Goal: Information Seeking & Learning: Check status

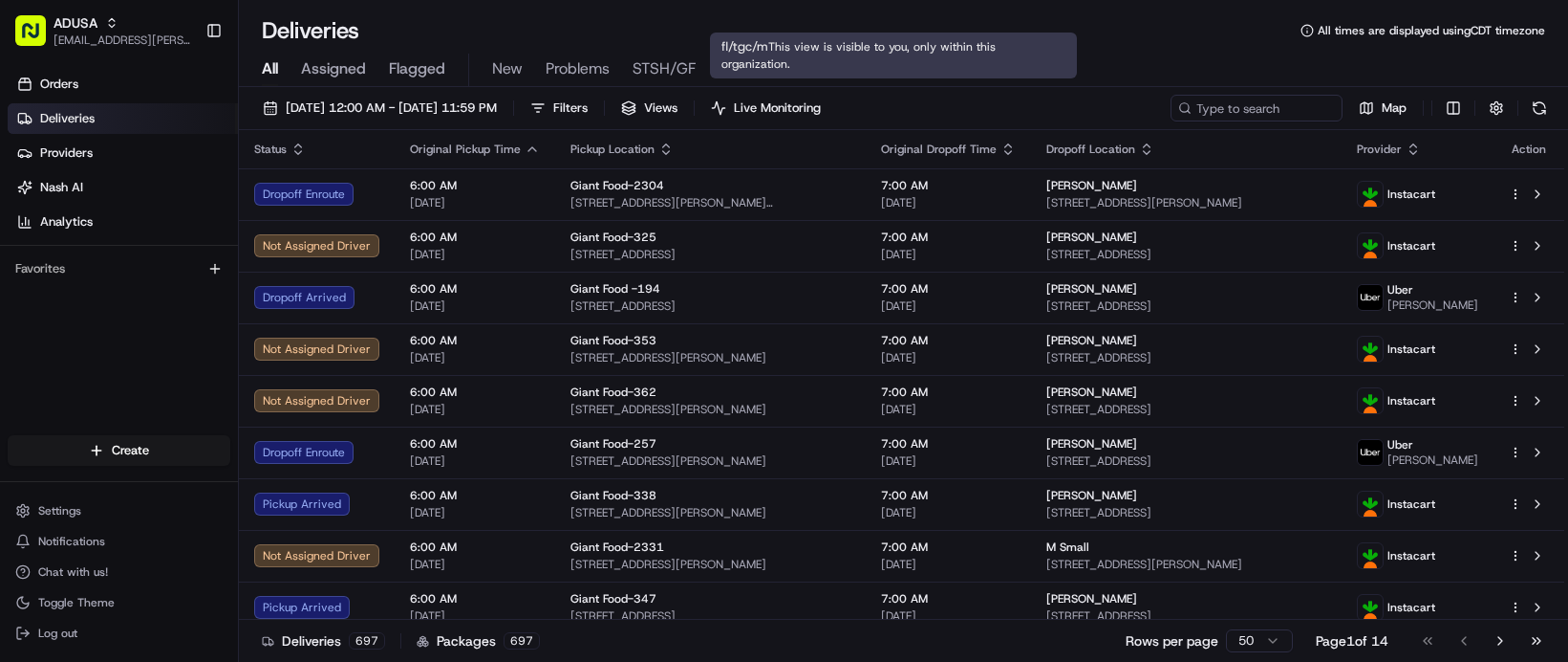
click at [776, 80] on span "fl/tgc/m" at bounding box center [747, 69] width 58 height 23
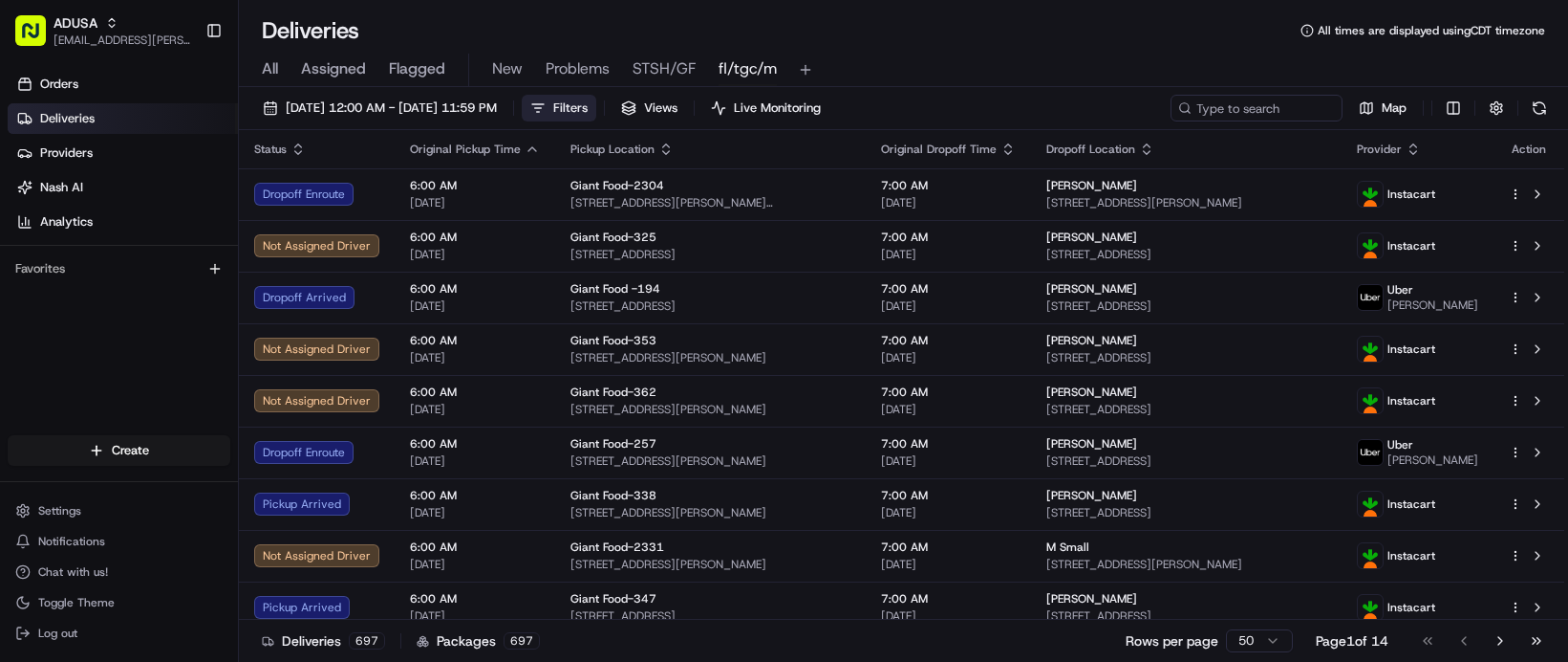
click at [587, 117] on span "Filters" at bounding box center [571, 108] width 35 height 17
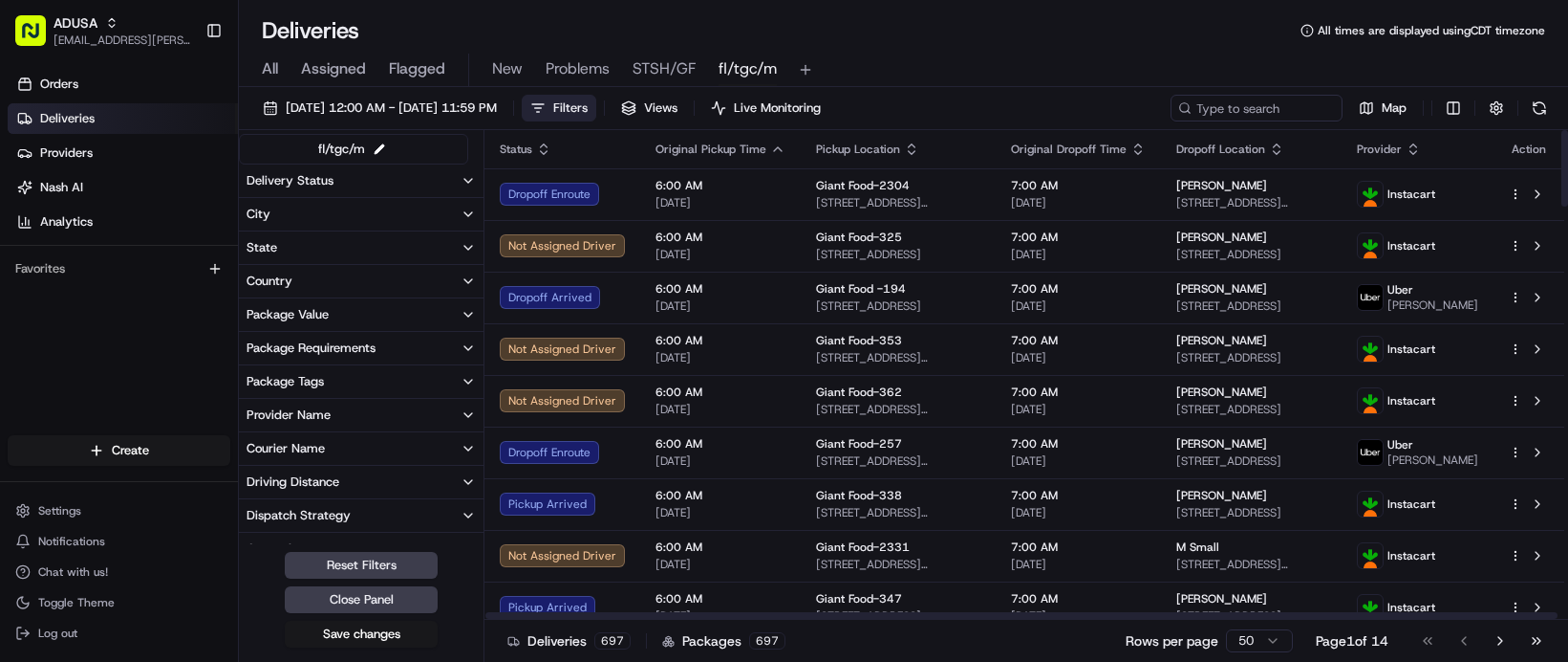
click at [458, 197] on button "Delivery Status" at bounding box center [362, 180] width 245 height 33
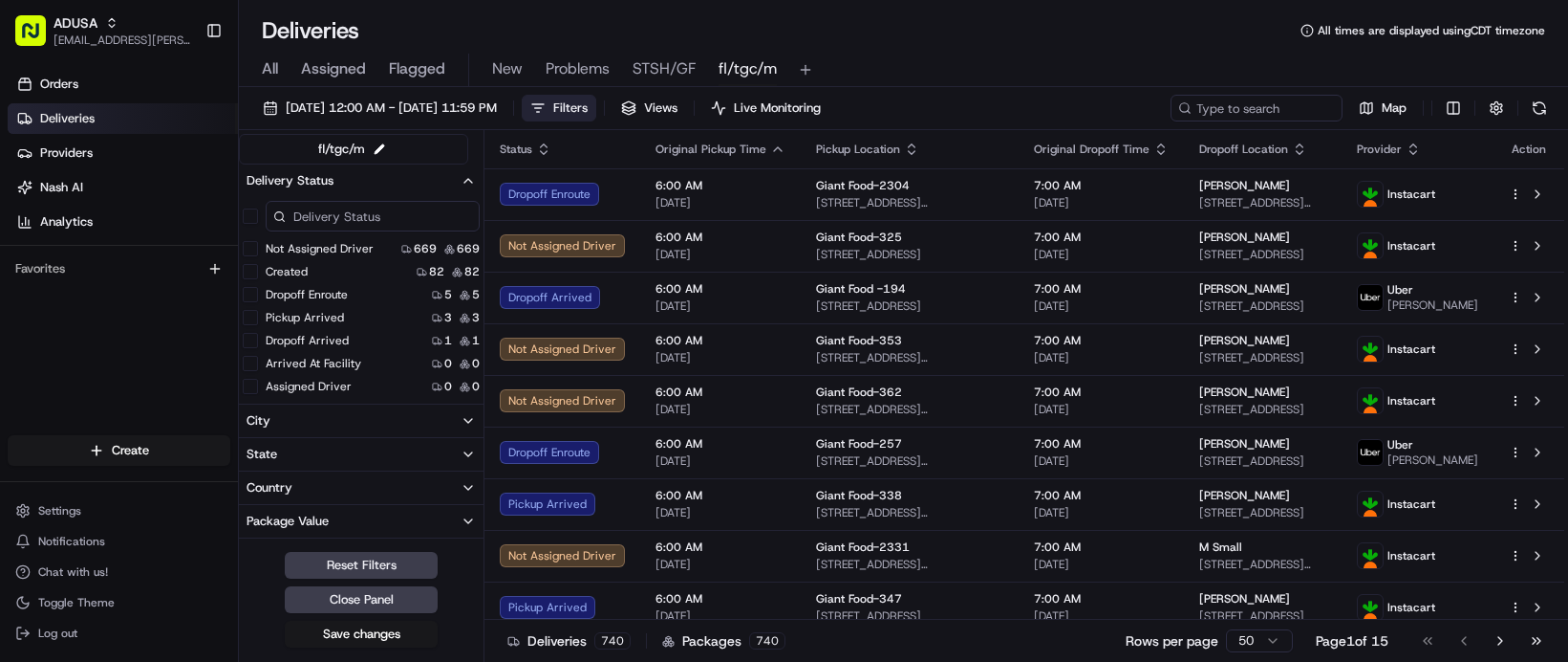
click at [257, 257] on button "Not Assigned Driver" at bounding box center [251, 249] width 15 height 15
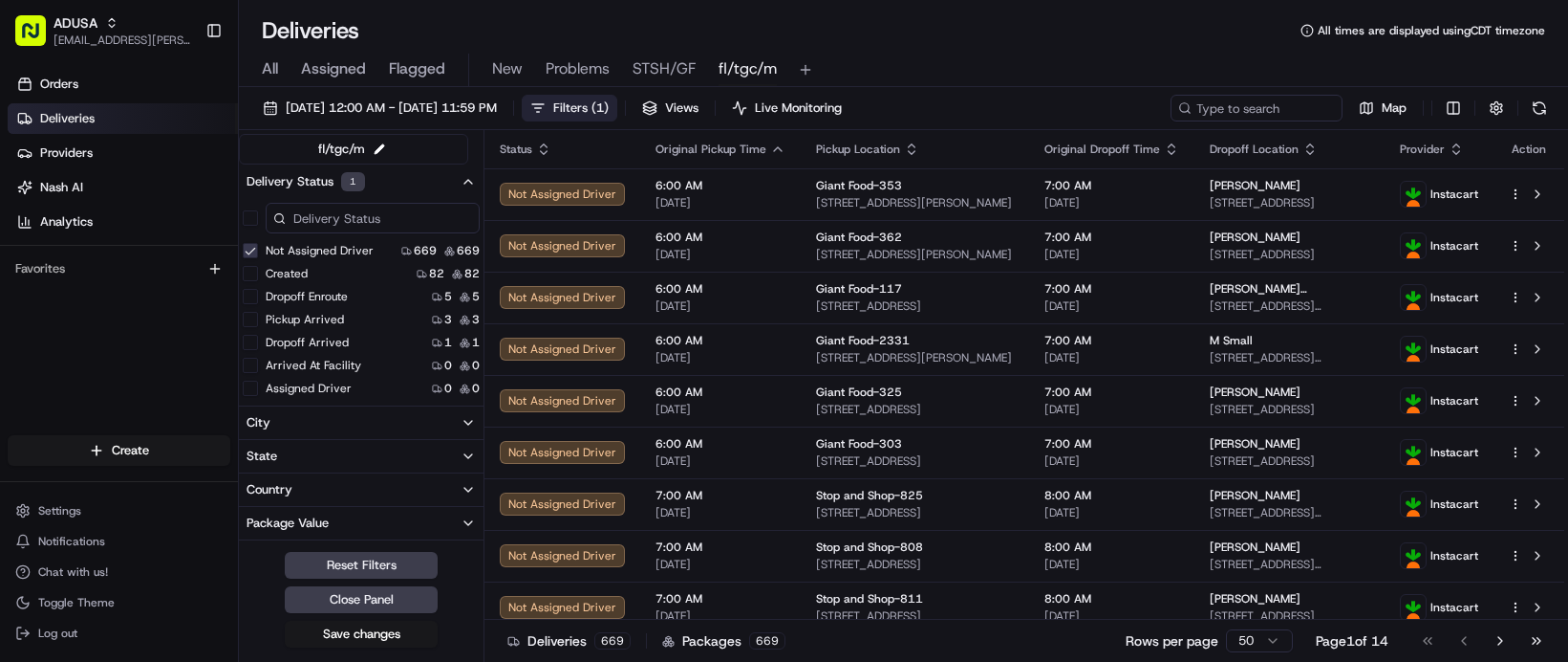
click at [257, 281] on button "Created" at bounding box center [251, 273] width 15 height 15
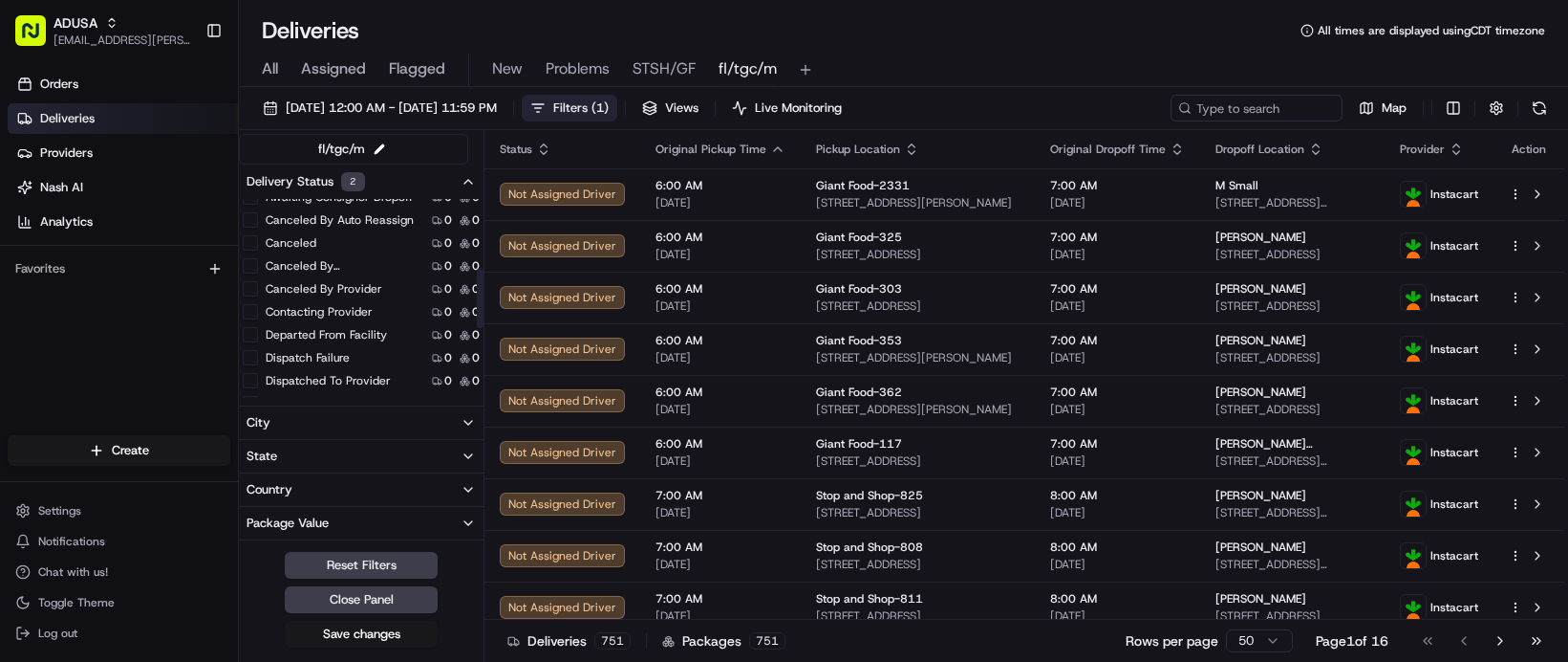
scroll to position [287, 0]
click at [257, 178] on button "Canceled By Auto Reassign" at bounding box center [251, 170] width 15 height 15
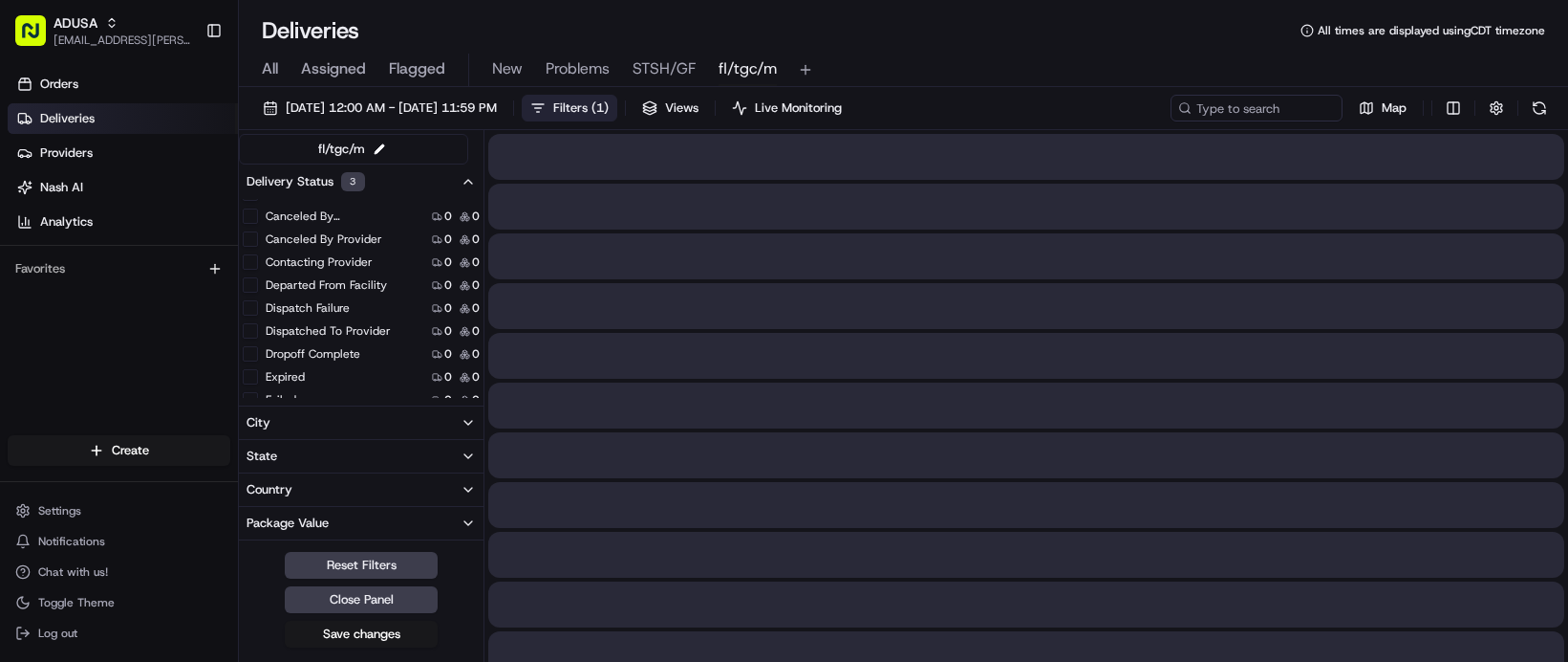
click at [257, 201] on button "Canceled" at bounding box center [251, 193] width 15 height 15
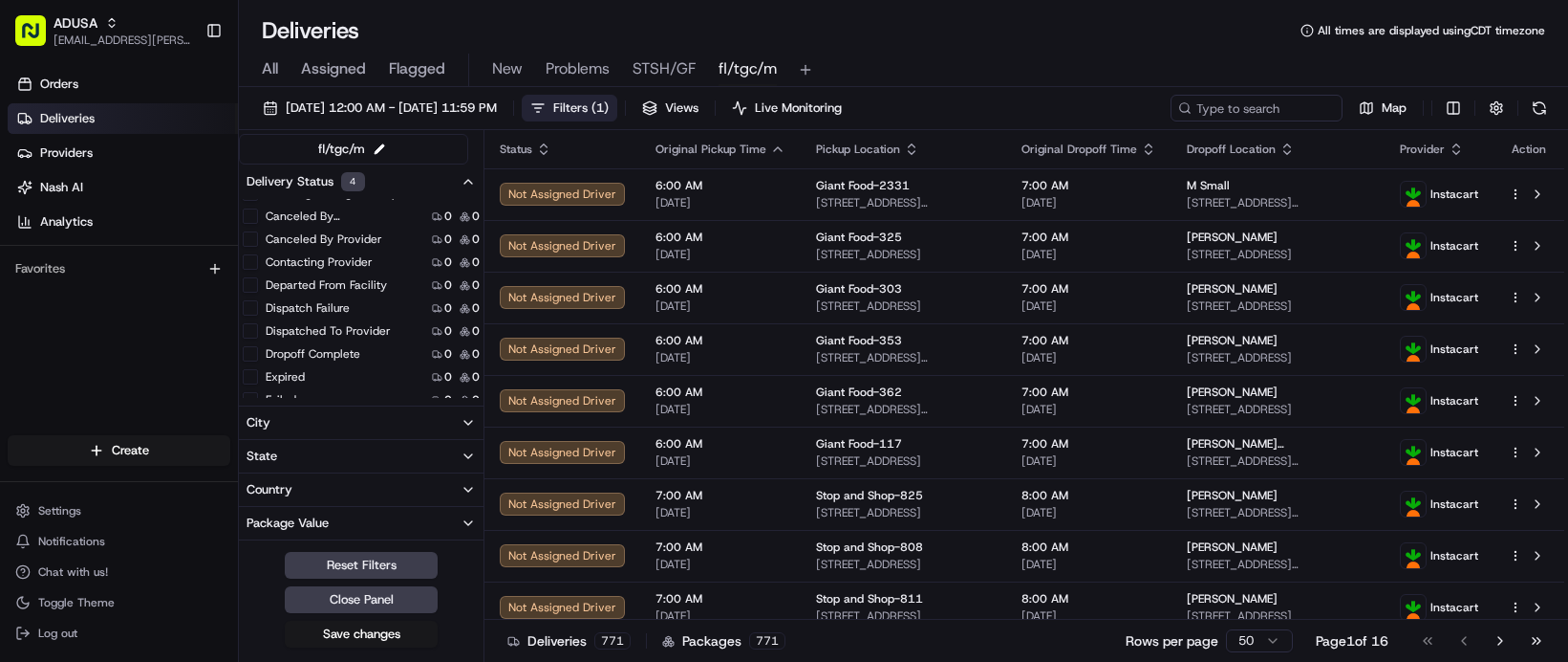
click at [257, 224] on button "Canceled By Nash" at bounding box center [251, 216] width 15 height 15
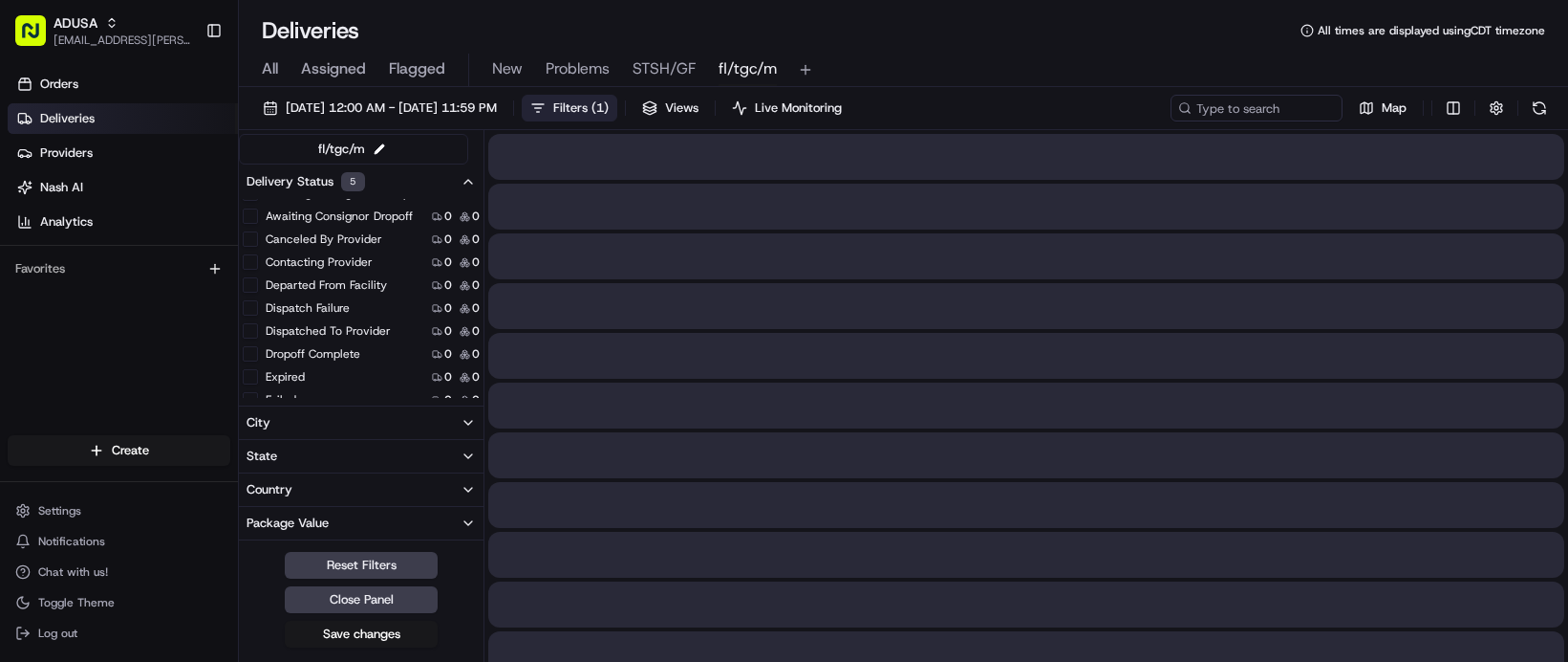
click at [257, 247] on button "Canceled By Provider" at bounding box center [251, 239] width 15 height 15
click at [257, 220] on button "Dispatch Failure" at bounding box center [251, 212] width 15 height 15
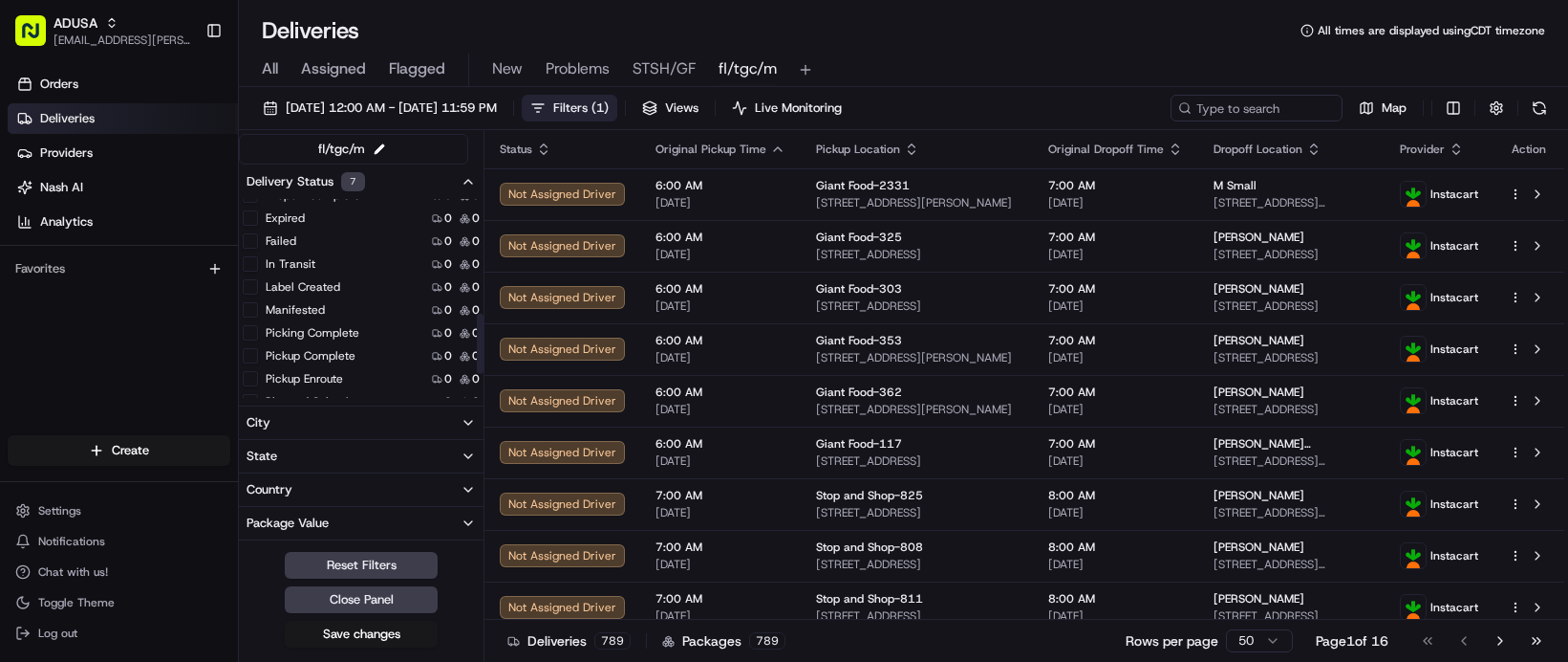
scroll to position [478, 0]
click at [257, 193] on button "Expired" at bounding box center [251, 185] width 15 height 15
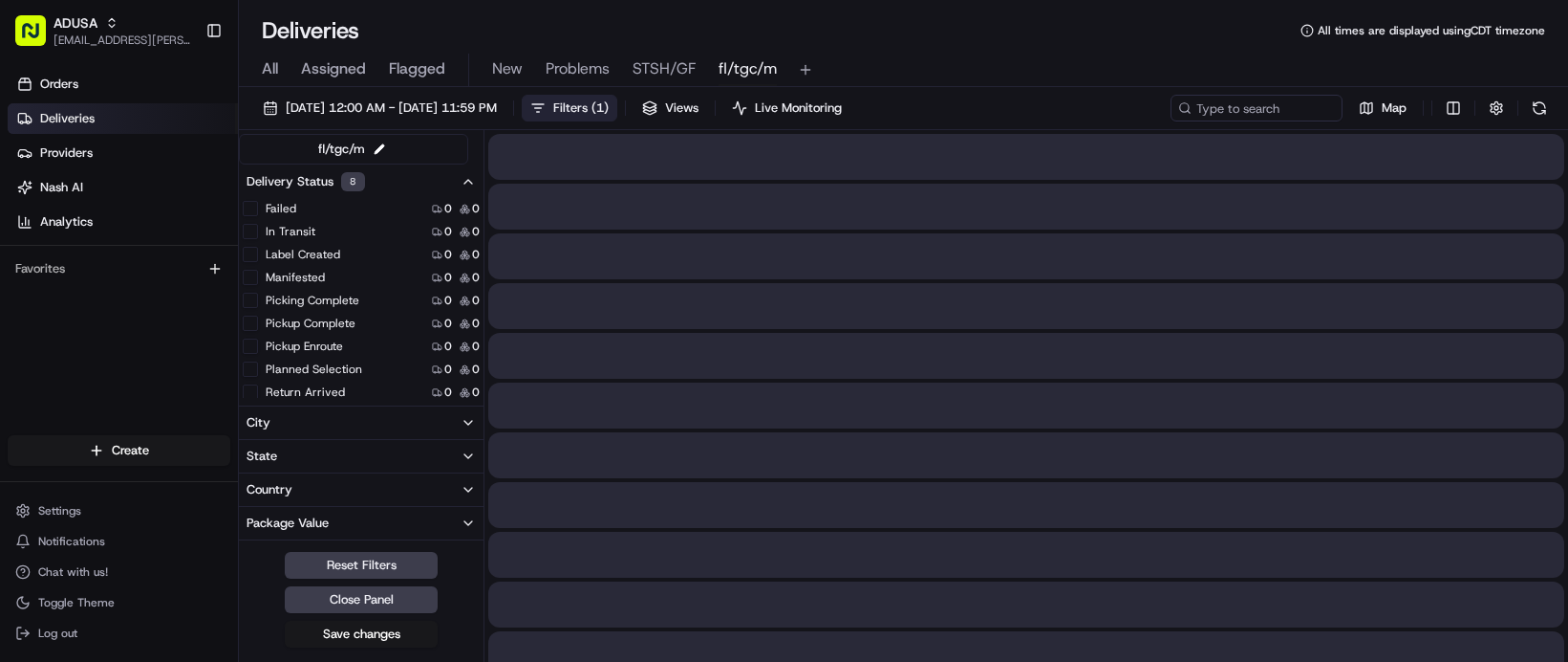
click at [257, 216] on button "Failed" at bounding box center [251, 208] width 15 height 15
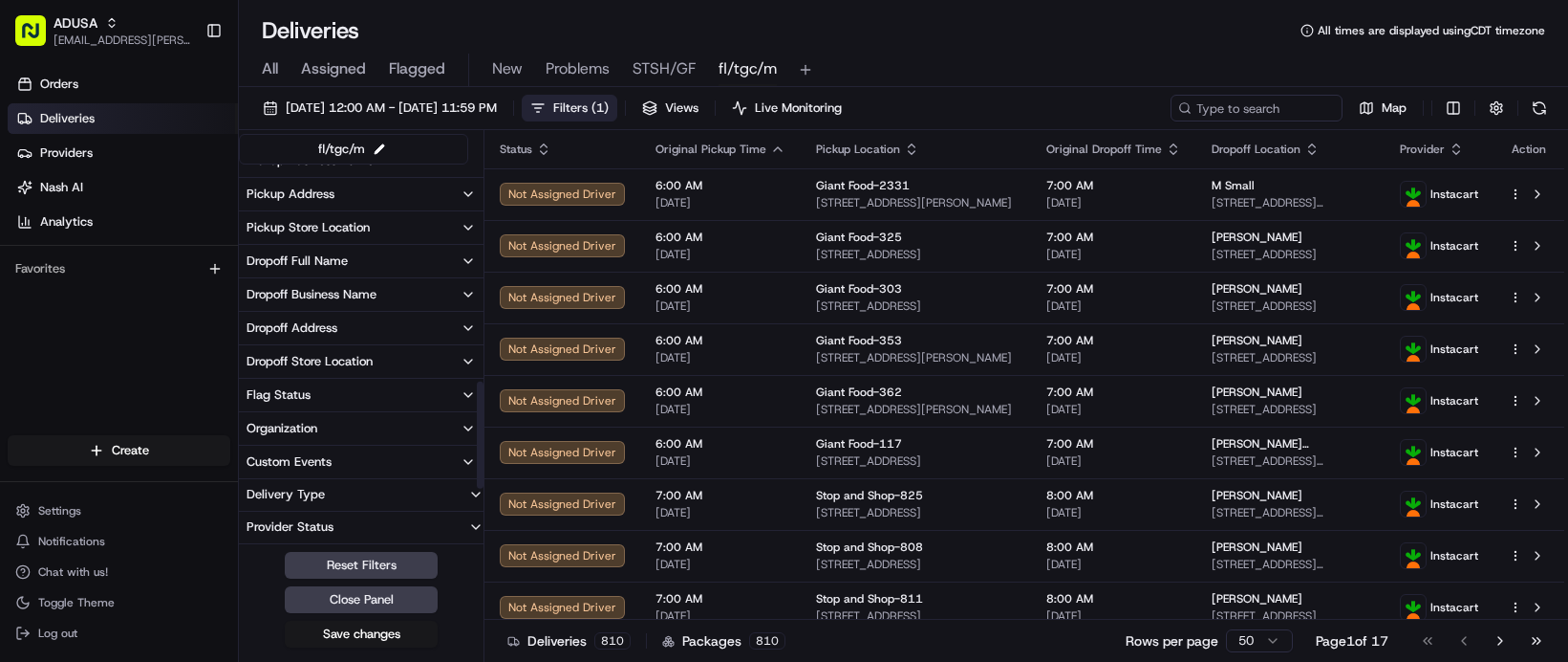
scroll to position [956, 0]
click at [441, 445] on button "Organization" at bounding box center [362, 428] width 245 height 33
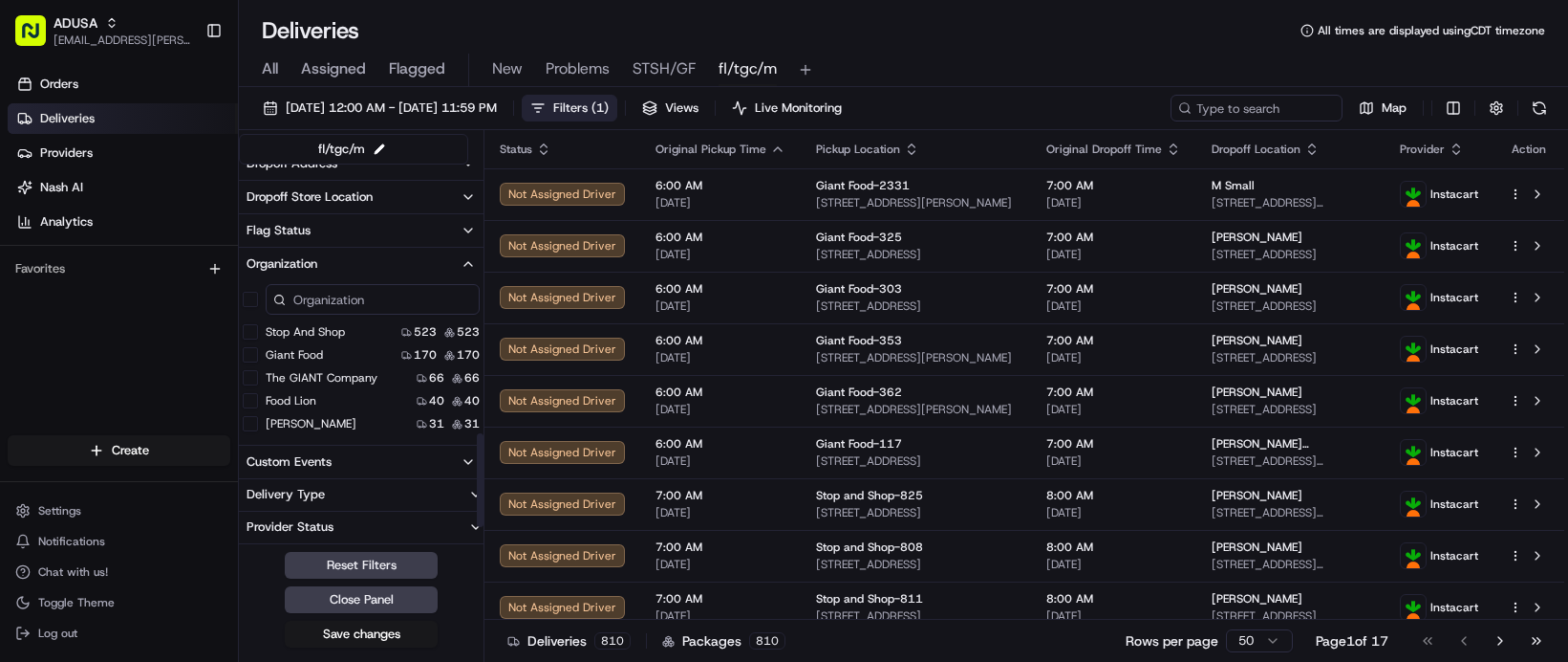
scroll to position [1147, 0]
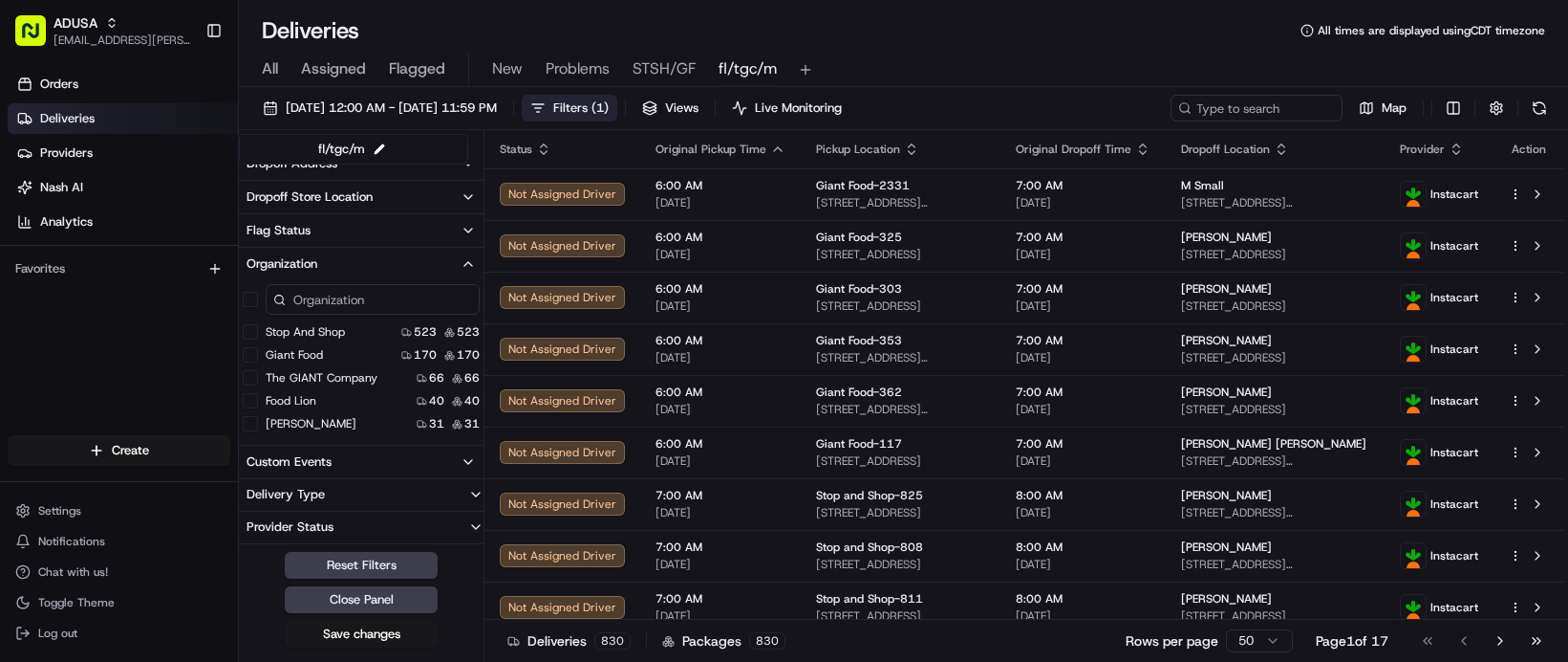
click at [257, 408] on button "Food Lion" at bounding box center [251, 400] width 15 height 15
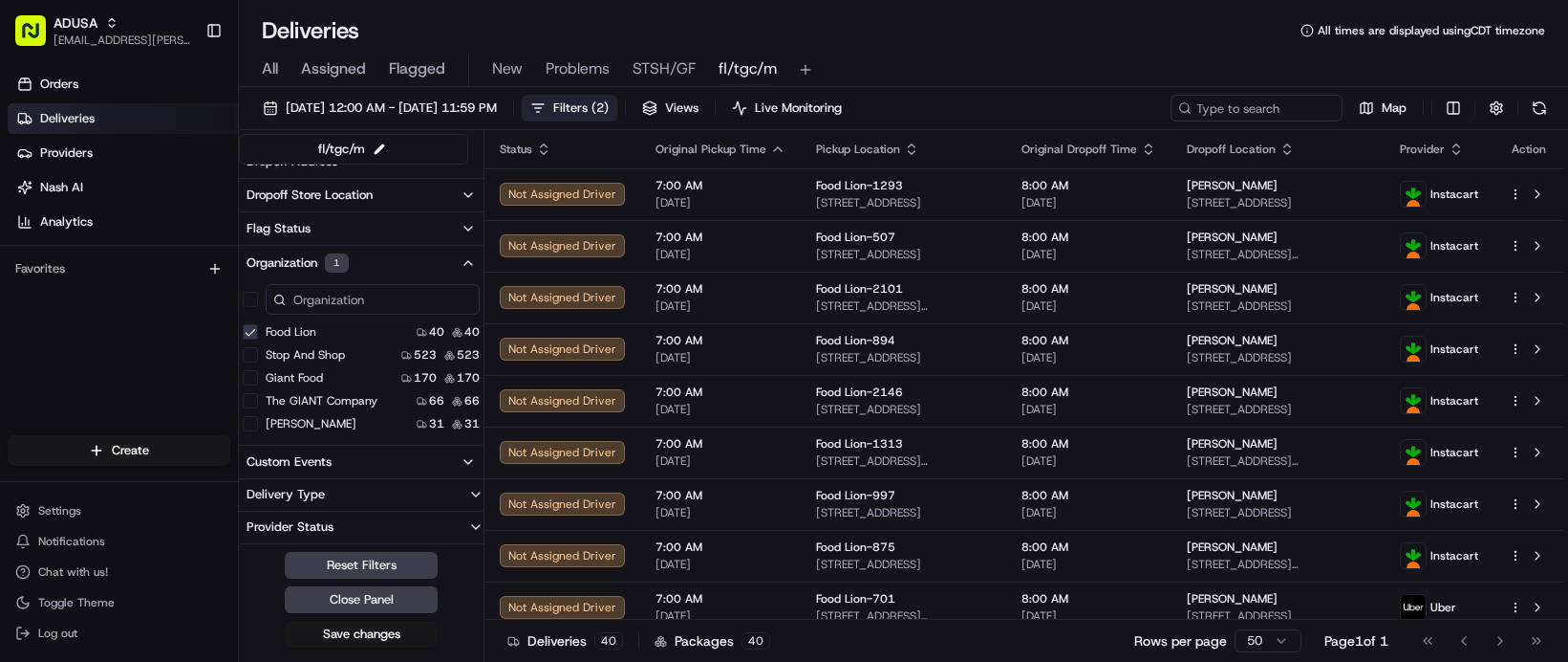
click at [257, 408] on button "The GIANT Company" at bounding box center [251, 400] width 15 height 15
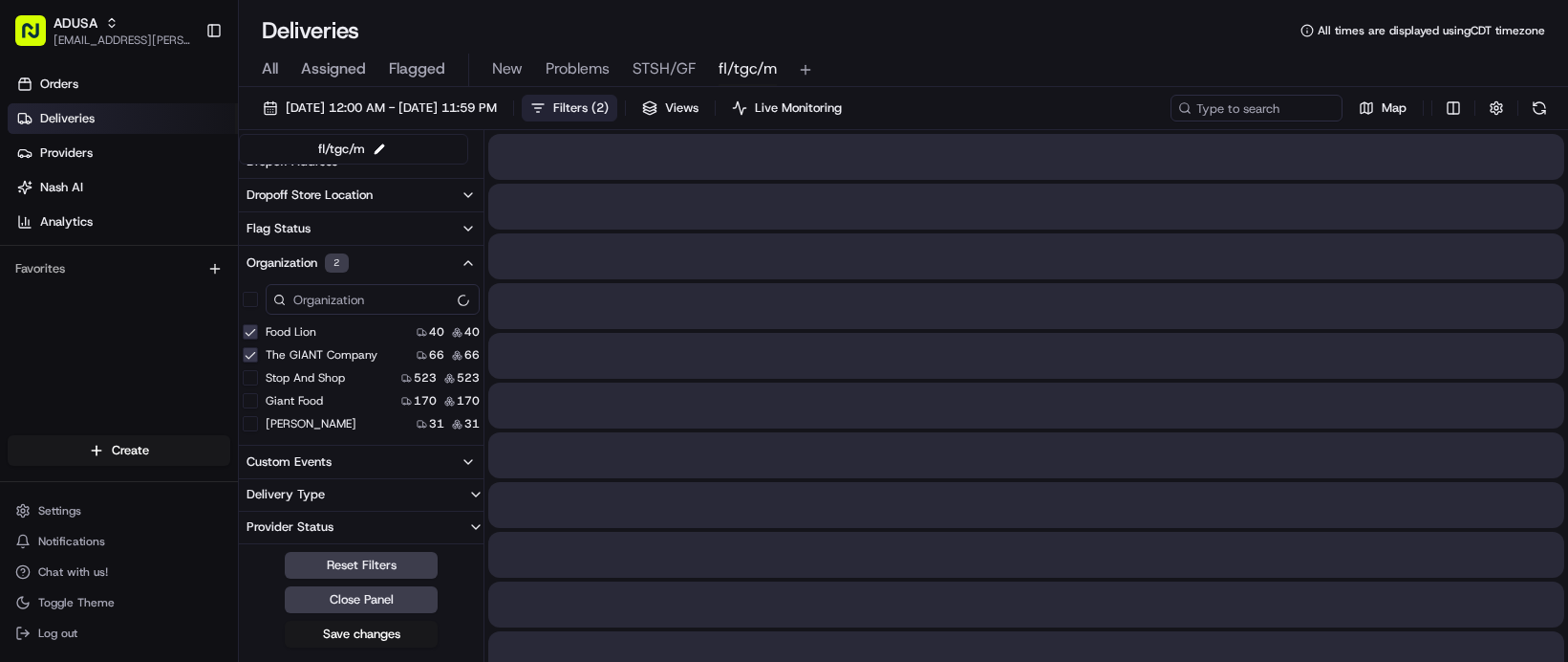
click at [257, 431] on button "Martin's" at bounding box center [251, 424] width 15 height 15
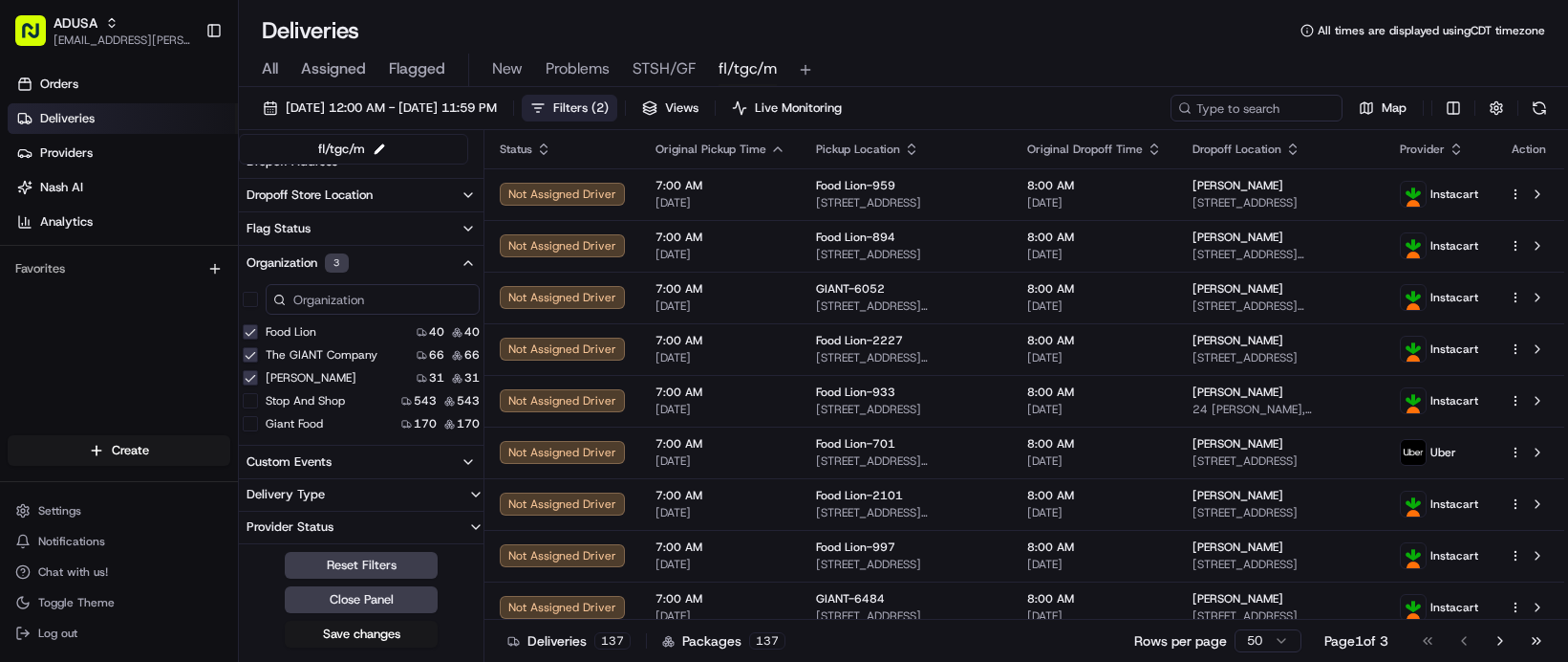
click at [475, 270] on icon "button" at bounding box center [469, 263] width 15 height 15
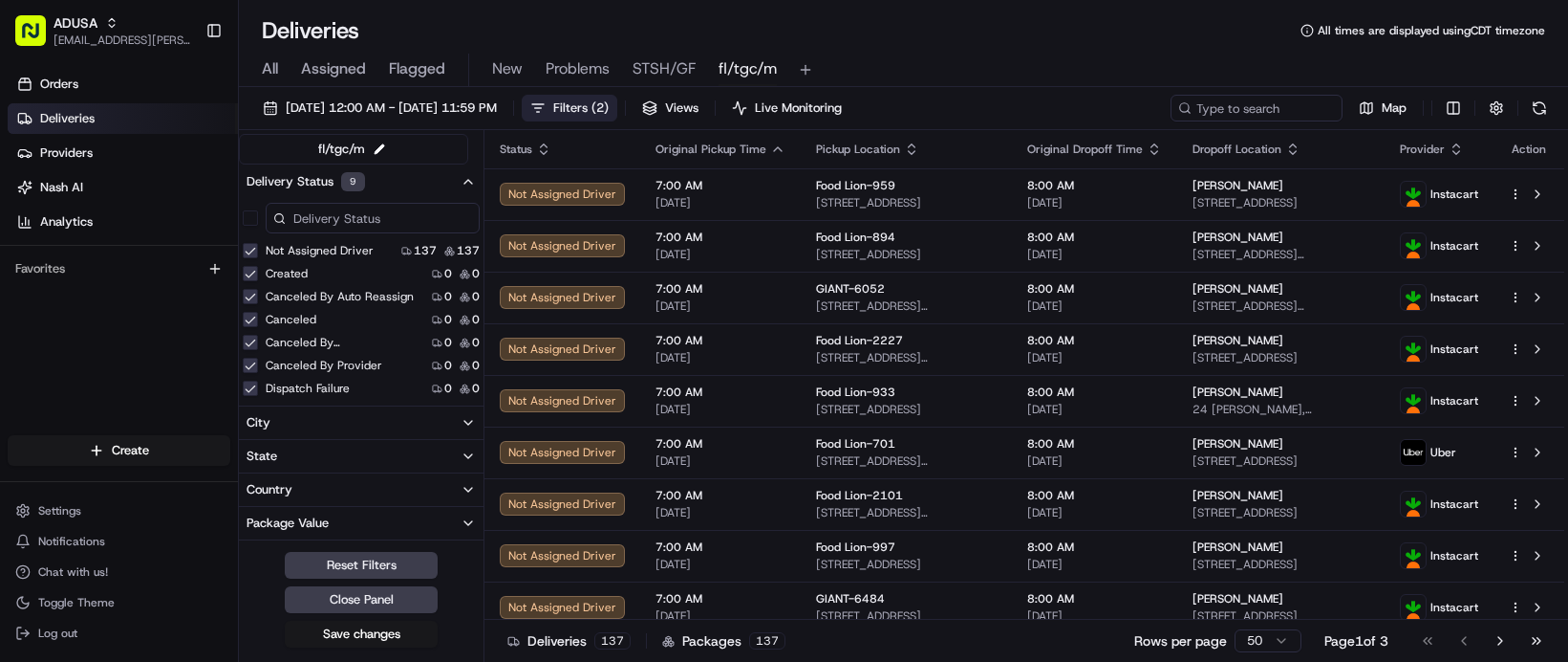
click at [257, 258] on button "Not Assigned Driver" at bounding box center [251, 251] width 15 height 15
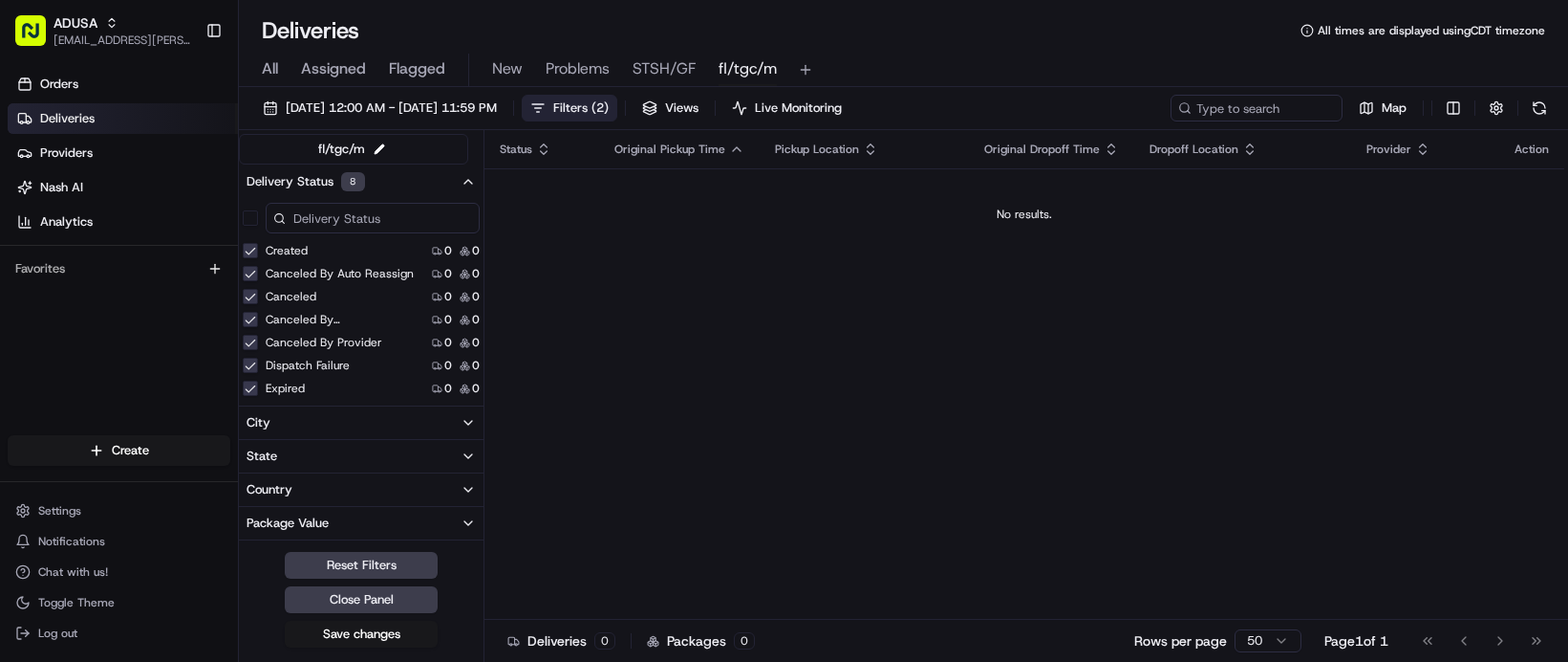
click at [475, 189] on icon "button" at bounding box center [469, 181] width 15 height 15
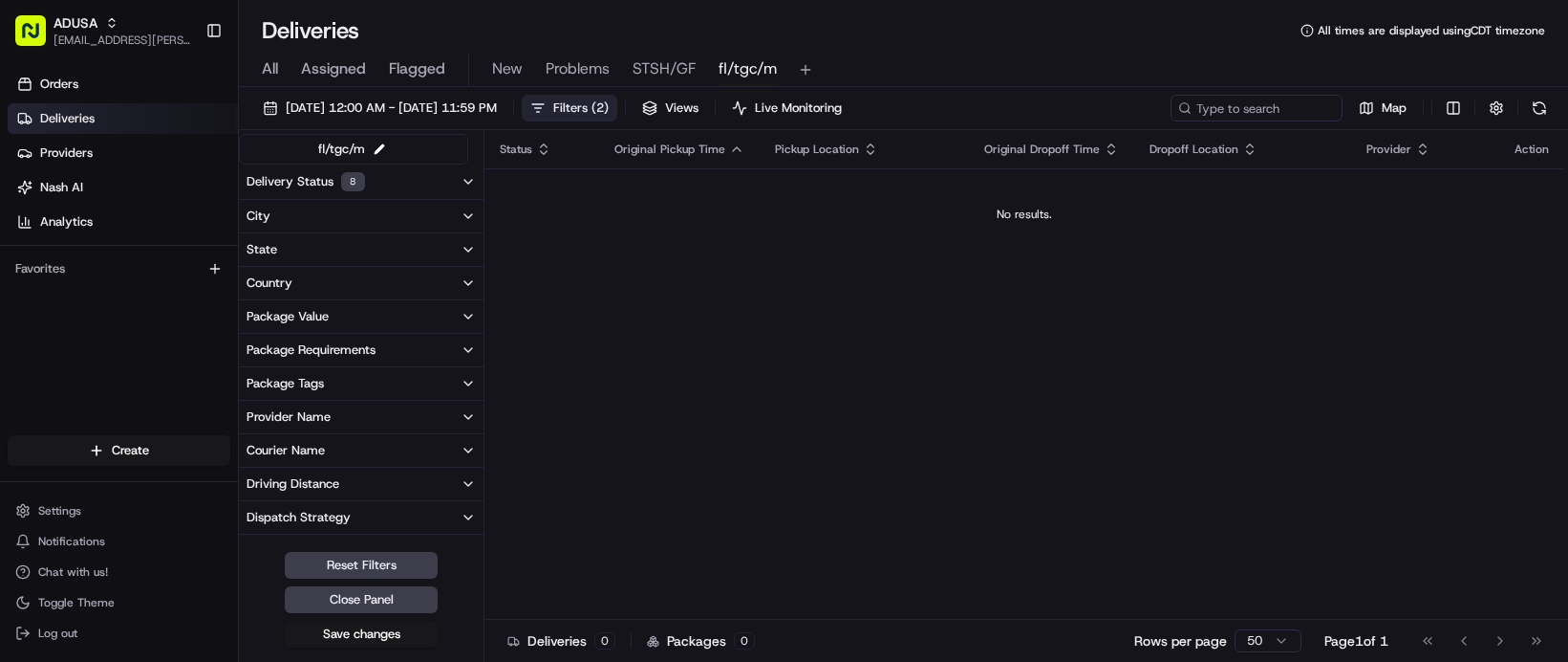
click at [483, 199] on button "Delivery Status 8" at bounding box center [362, 181] width 245 height 35
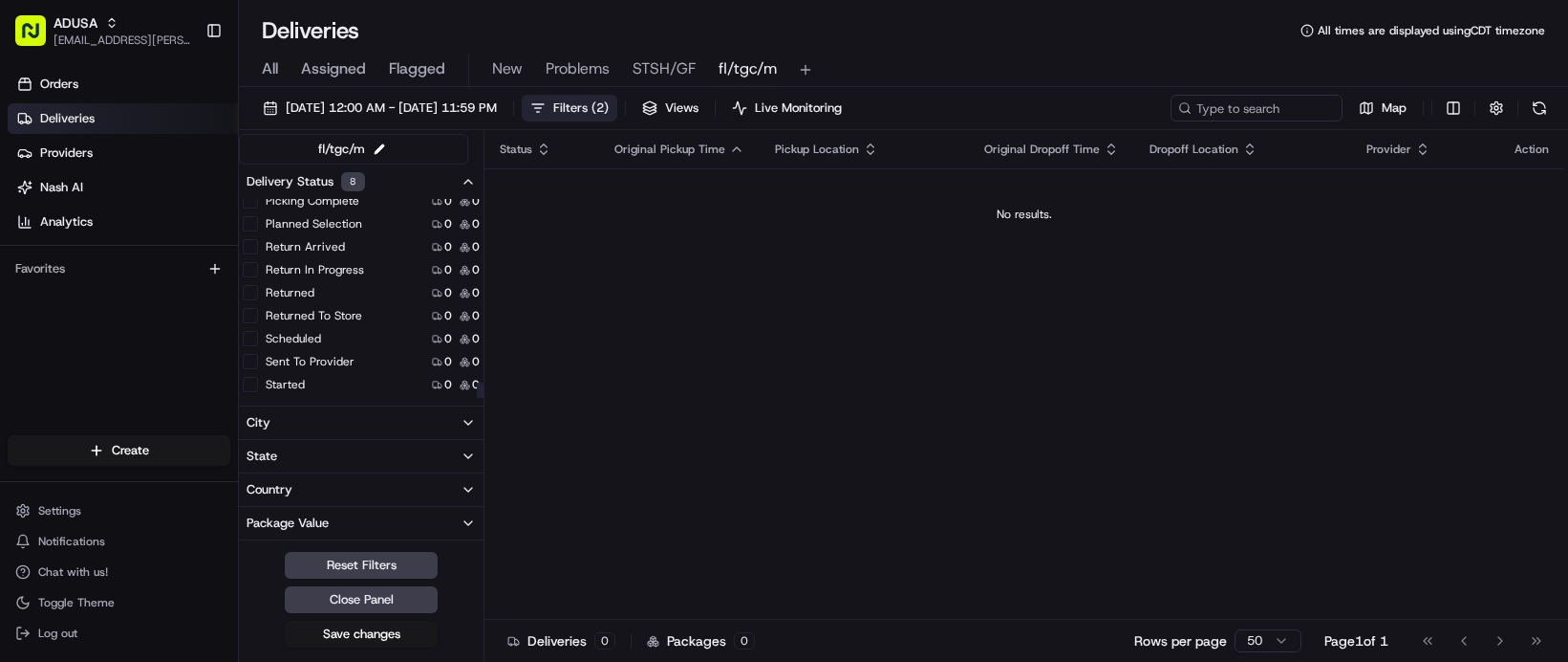
scroll to position [765, 0]
click at [257, 255] on button "Return Arrived" at bounding box center [251, 247] width 15 height 15
click at [257, 277] on button "Return In Progress" at bounding box center [251, 269] width 15 height 15
click at [257, 300] on button "Returned" at bounding box center [251, 292] width 15 height 15
click at [257, 323] on button "Returned To Store" at bounding box center [251, 316] width 15 height 15
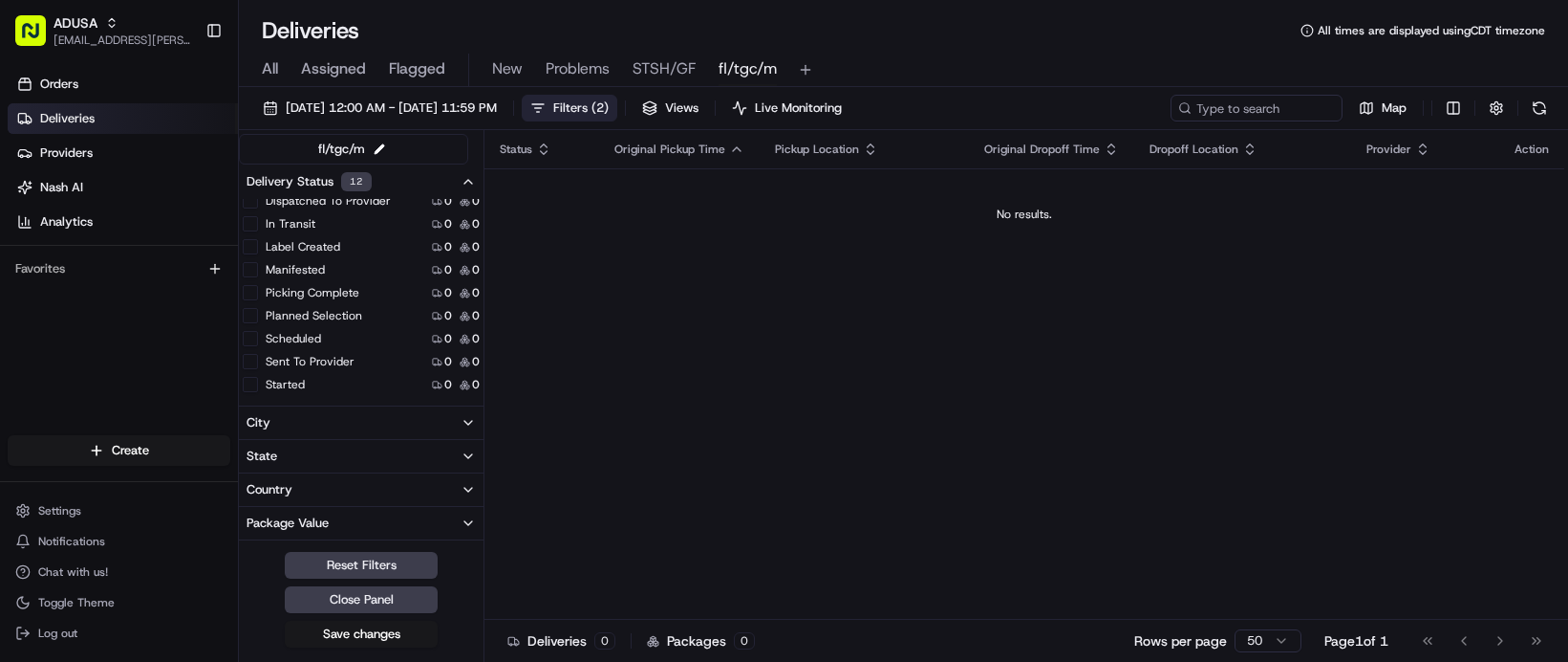
click at [475, 189] on icon "button" at bounding box center [469, 181] width 15 height 15
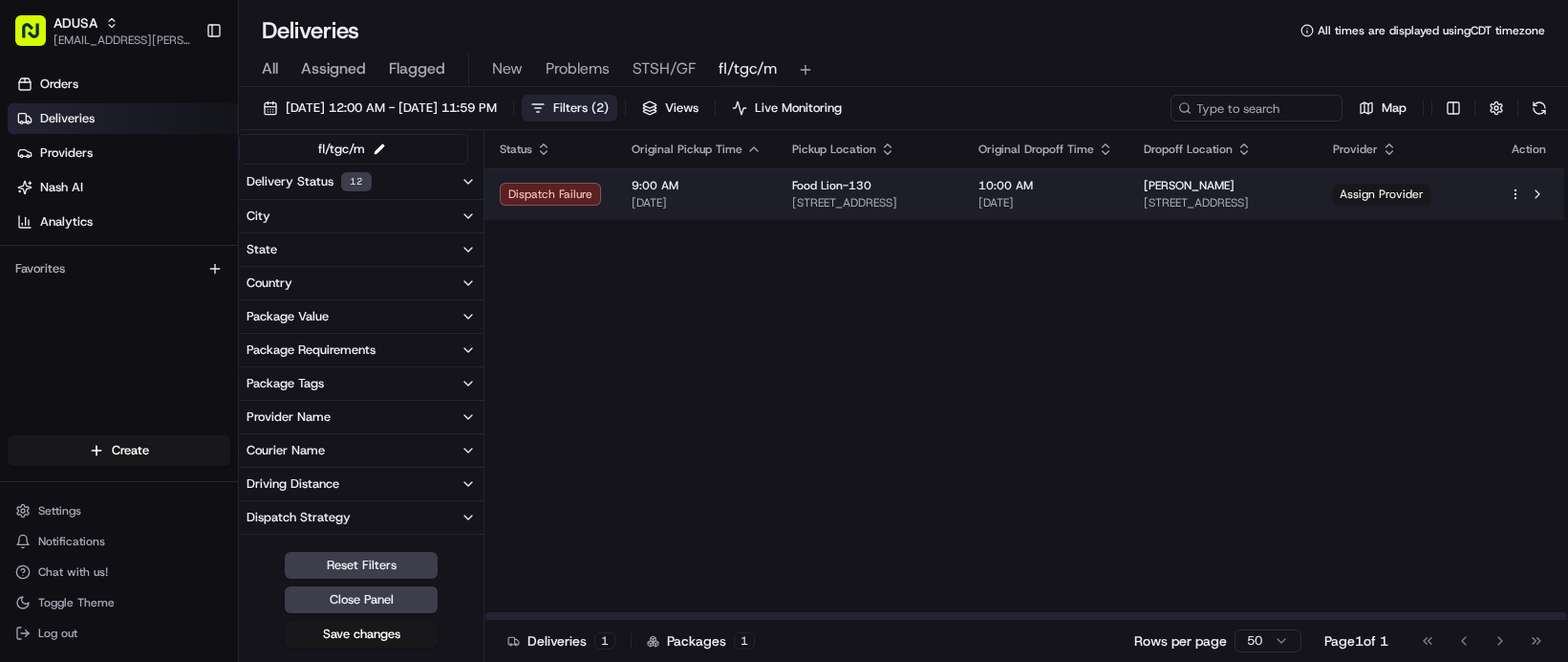
click at [1113, 210] on span "[DATE]" at bounding box center [1045, 203] width 135 height 15
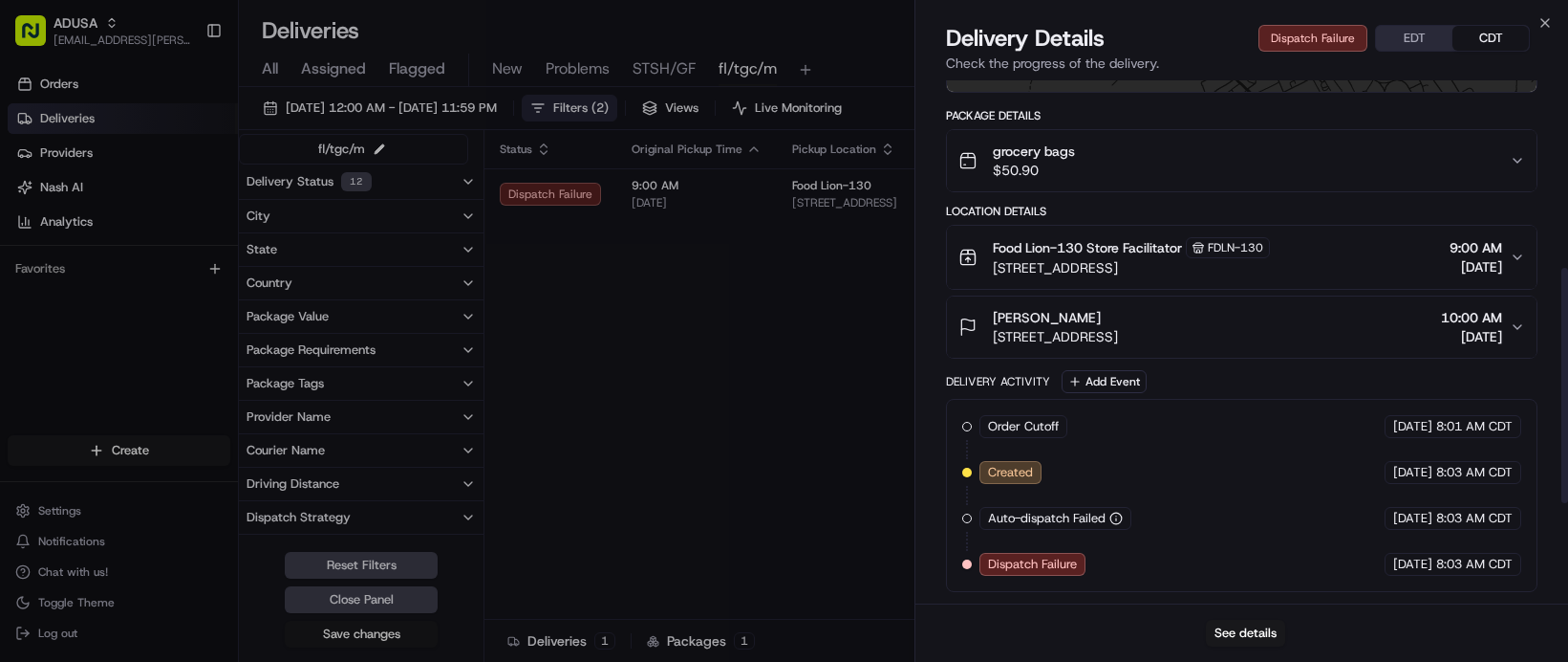
scroll to position [526, 0]
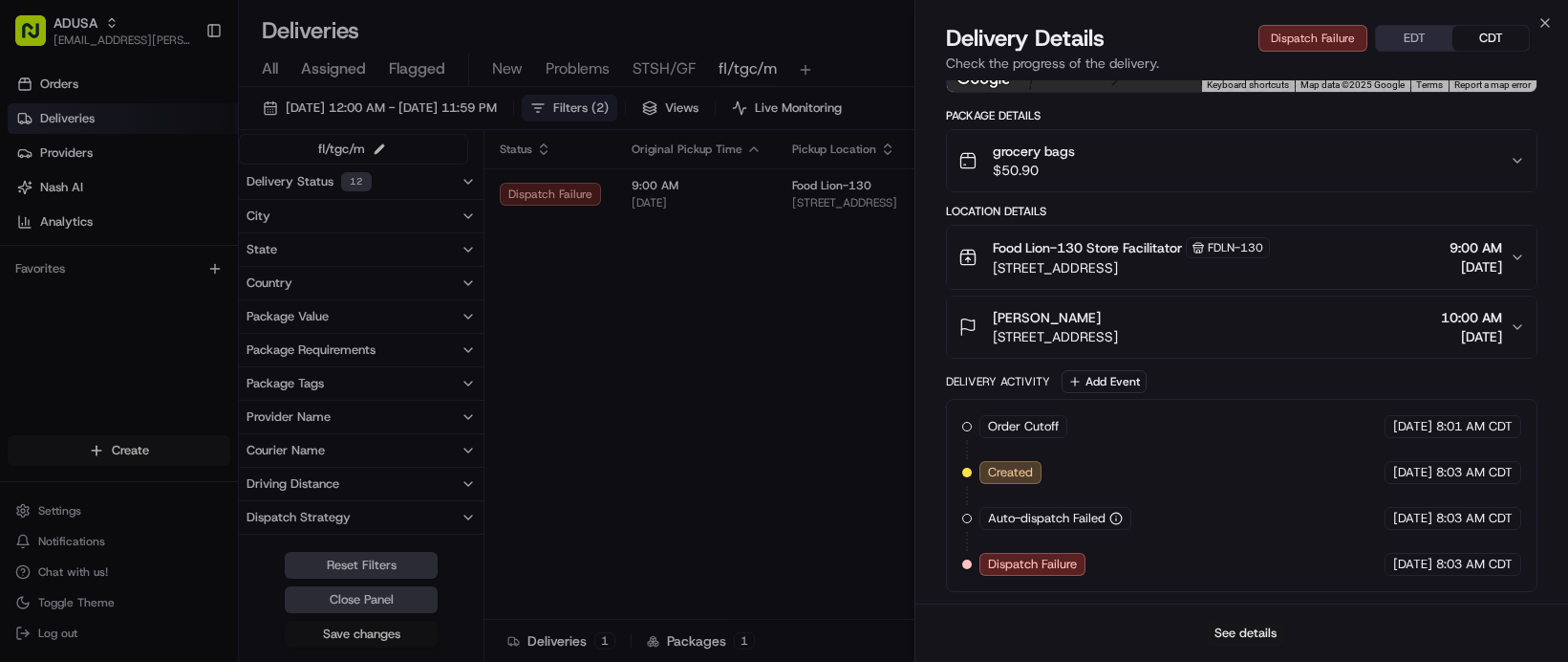
click at [1239, 610] on button "See details" at bounding box center [1245, 633] width 79 height 27
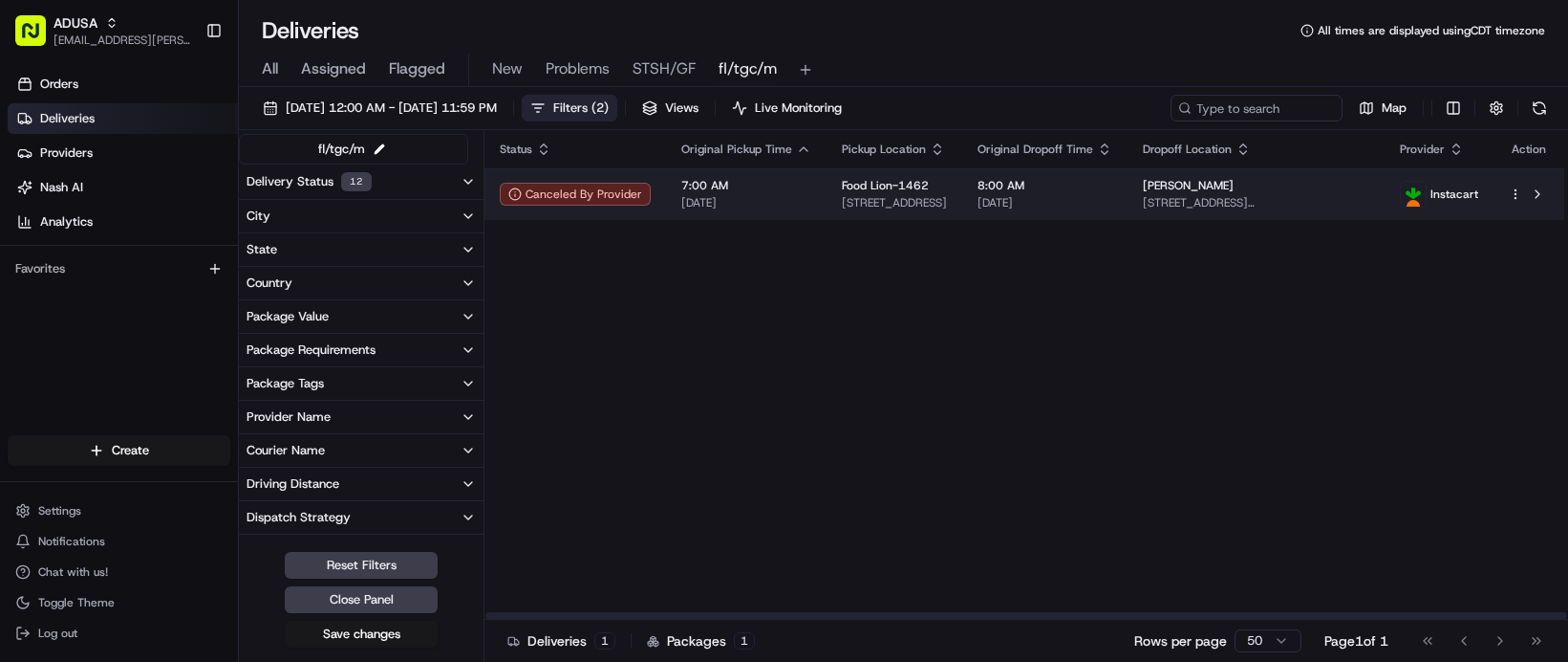
click at [1112, 193] on span "8:00 AM" at bounding box center [1044, 185] width 135 height 15
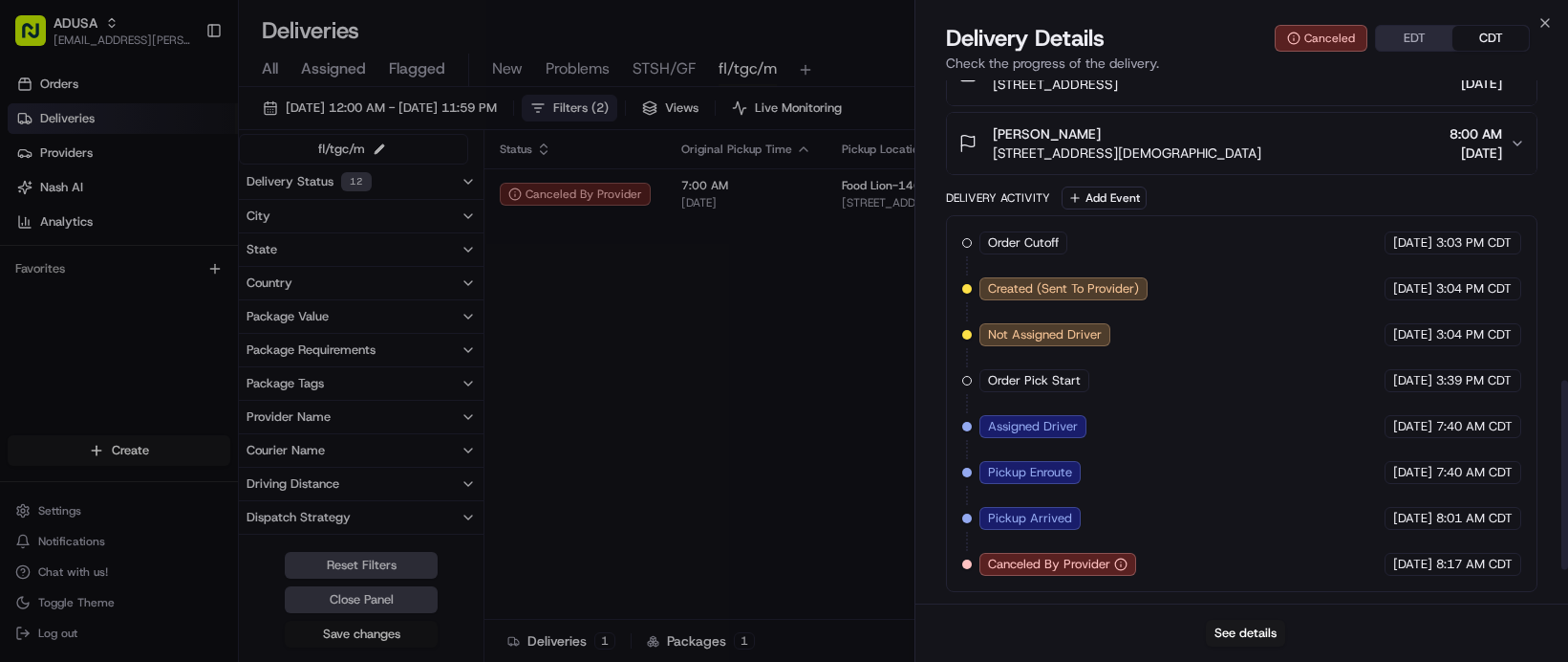
scroll to position [775, 0]
click at [1260, 610] on button "See details" at bounding box center [1245, 633] width 79 height 27
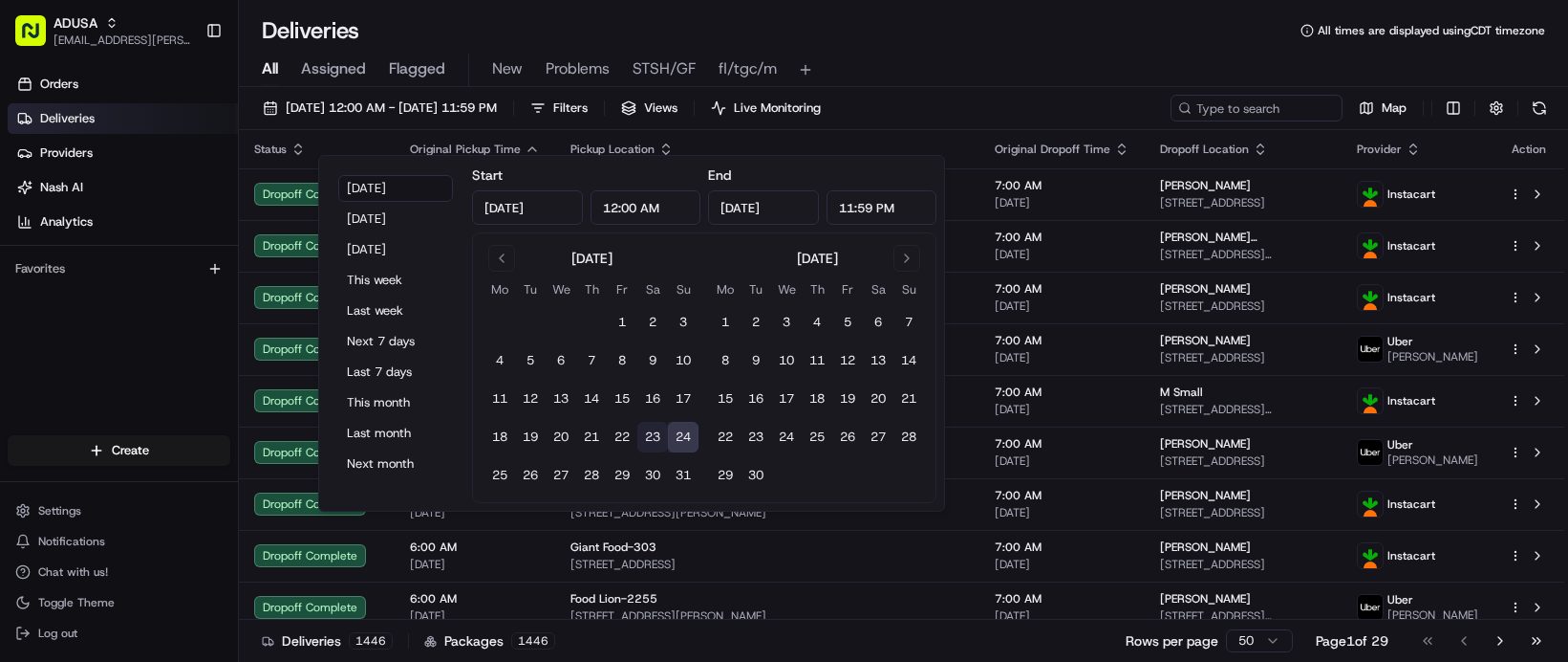
click at [667, 453] on button "23" at bounding box center [653, 437] width 31 height 31
type input "Aug 23, 2025"
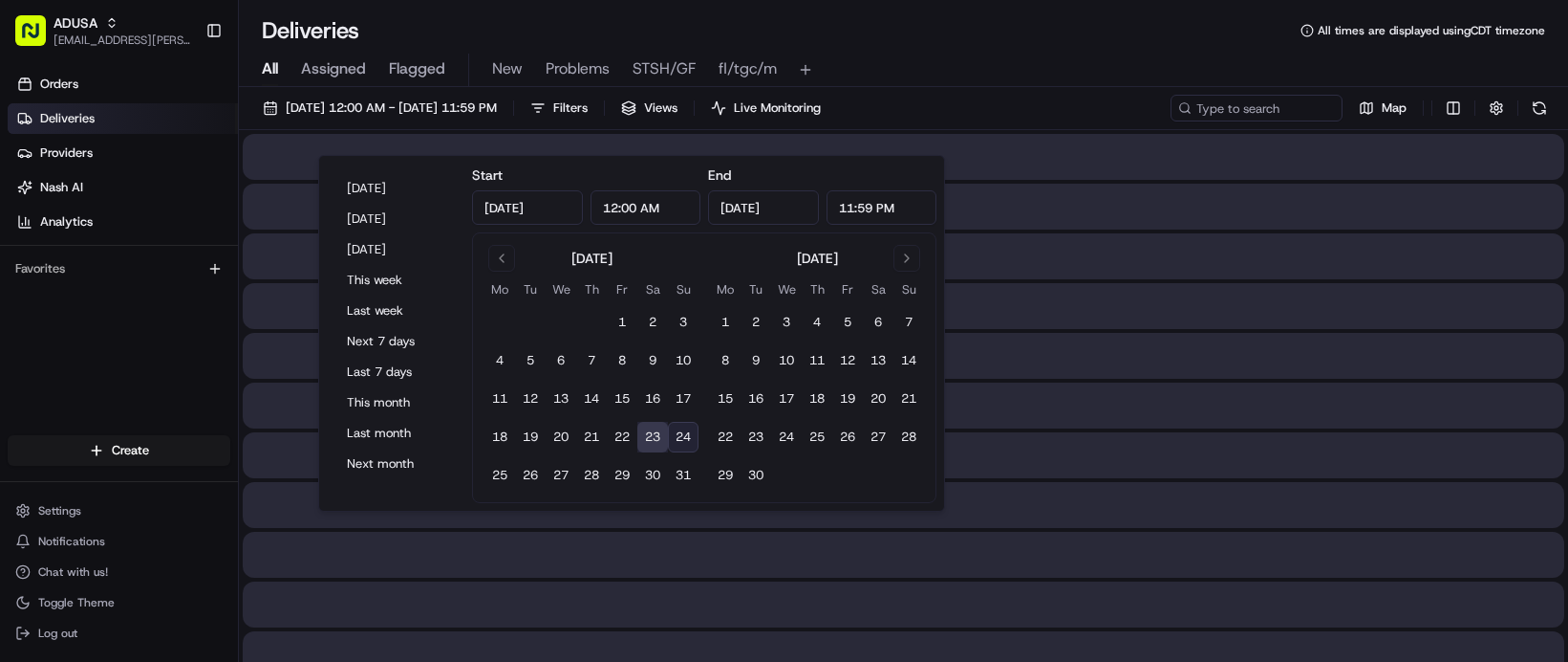
click at [1206, 42] on div "Deliveries All times are displayed using CDT timezone" at bounding box center [904, 31] width 1329 height 31
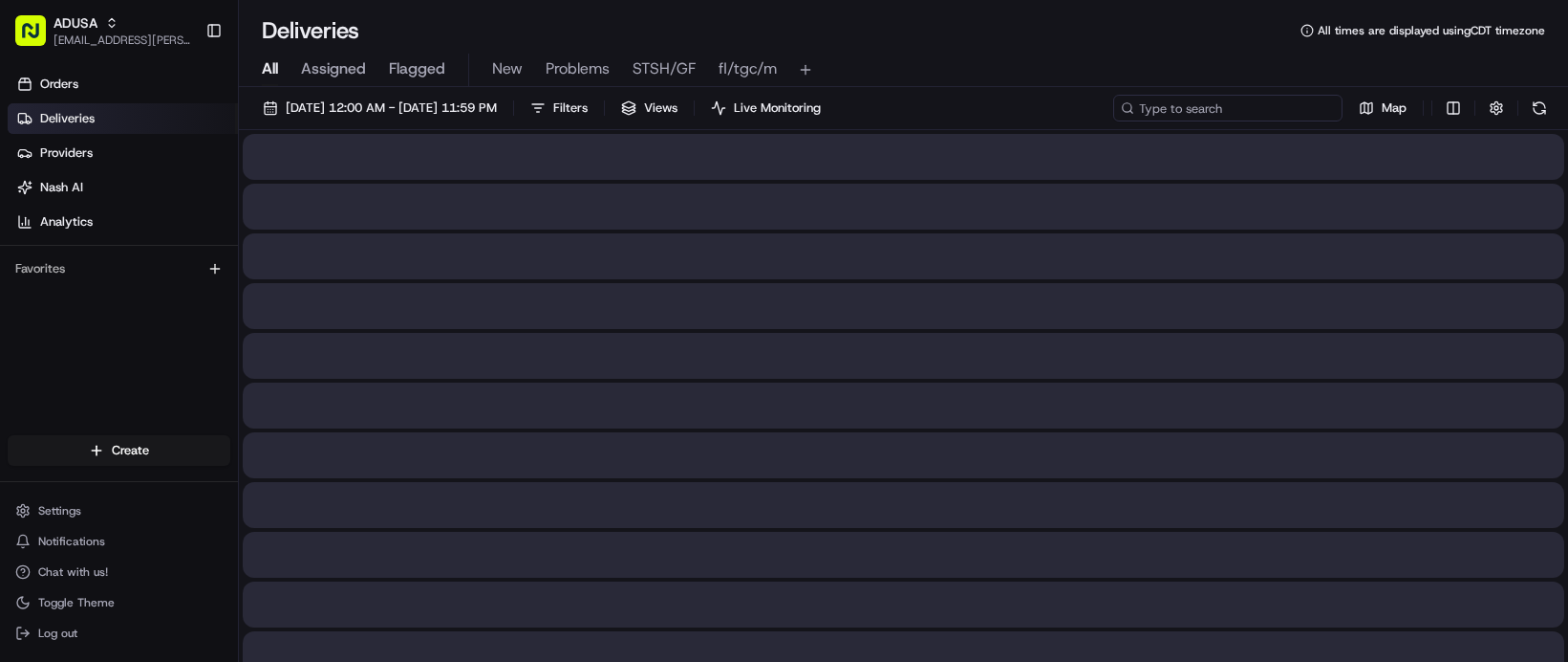
click at [1113, 122] on input at bounding box center [1228, 108] width 230 height 27
paste input "m697194130"
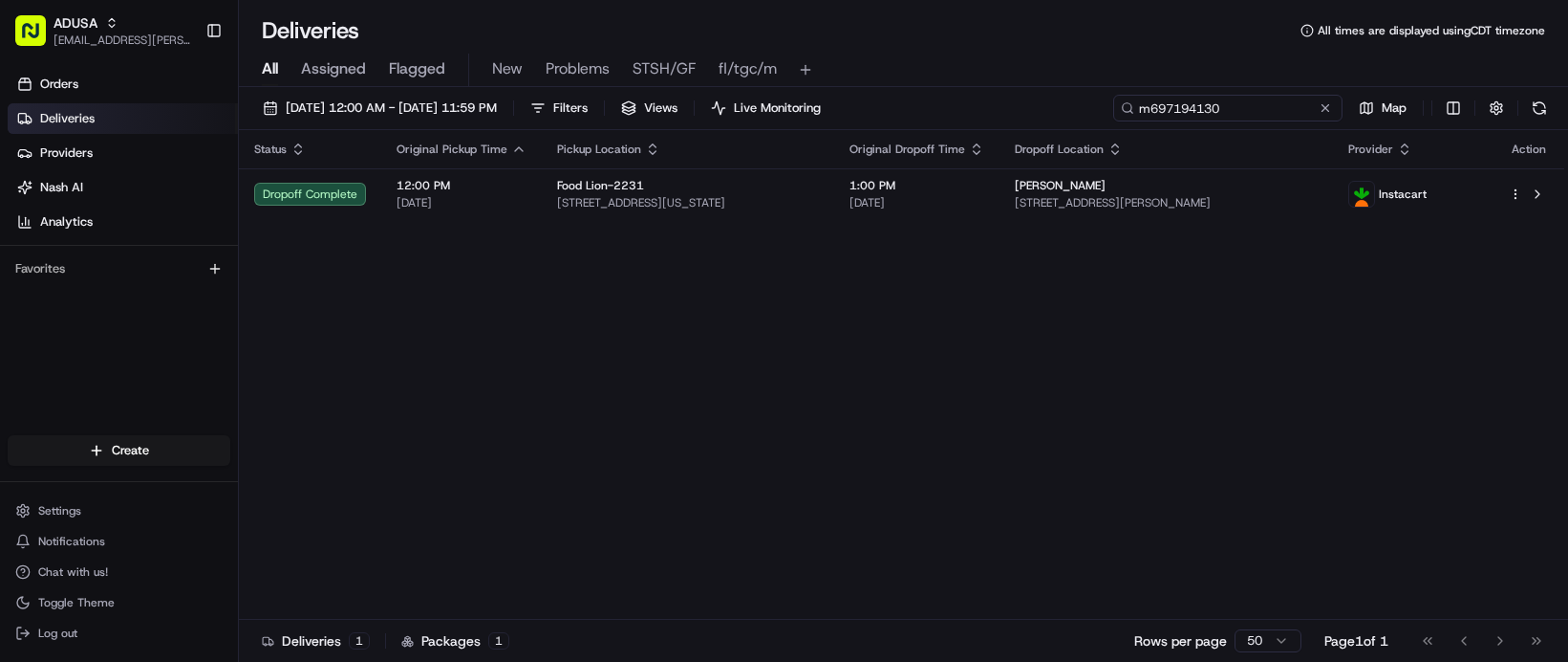
type input "m697194130"
drag, startPoint x: 466, startPoint y: 176, endPoint x: 412, endPoint y: 181, distance: 54.2
click at [1315, 118] on button at bounding box center [1325, 108] width 19 height 19
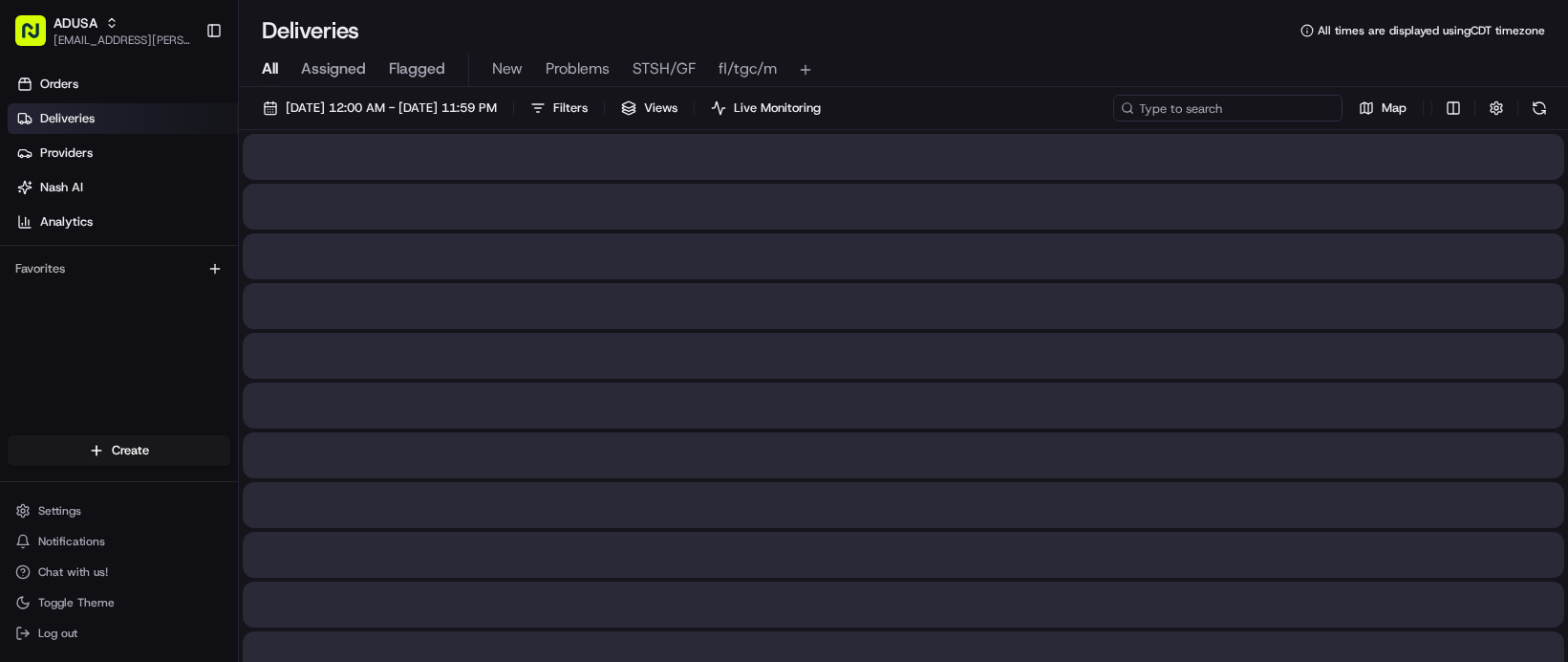
click at [1113, 122] on input at bounding box center [1228, 108] width 230 height 27
paste input "m709963095"
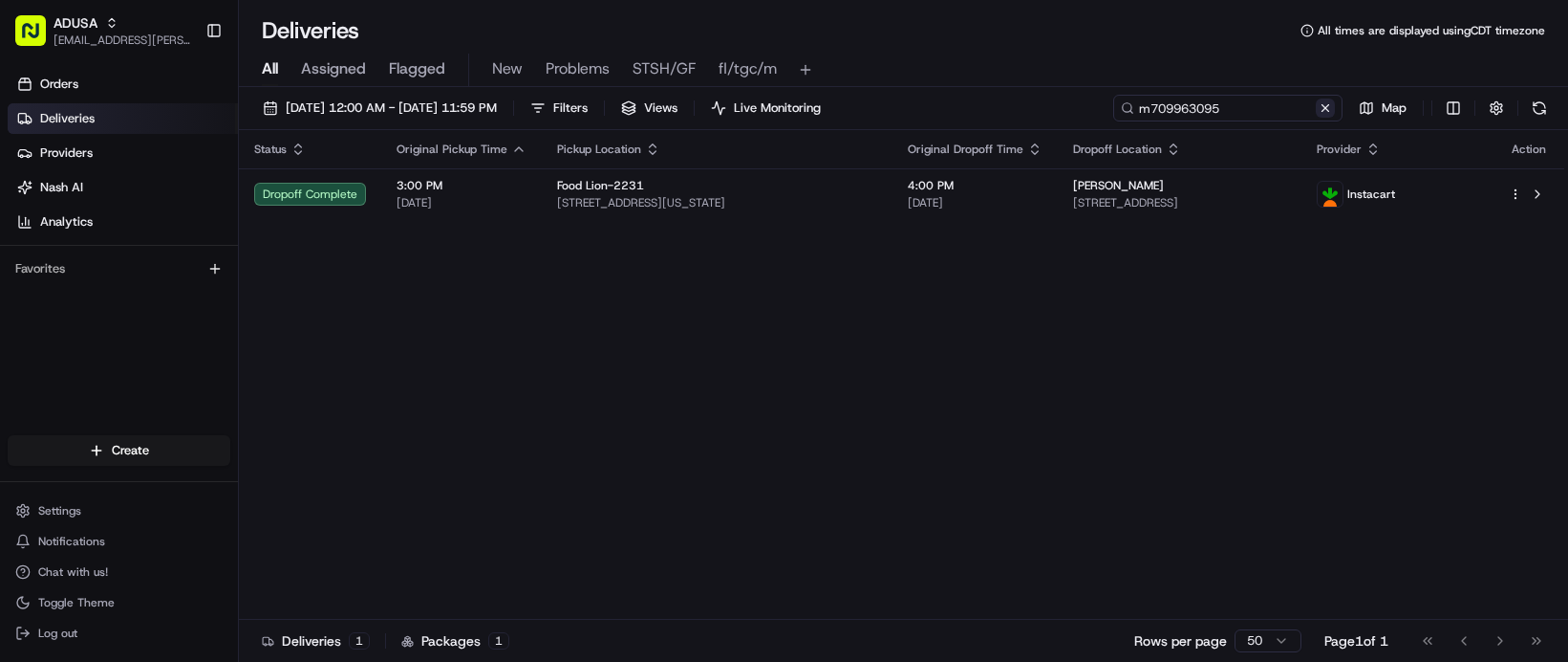
type input "m709963095"
click at [1171, 122] on div "m709963095 Map" at bounding box center [1362, 108] width 382 height 27
drag, startPoint x: 473, startPoint y: 183, endPoint x: 1011, endPoint y: 92, distance: 545.6
click at [1315, 118] on button at bounding box center [1325, 108] width 19 height 19
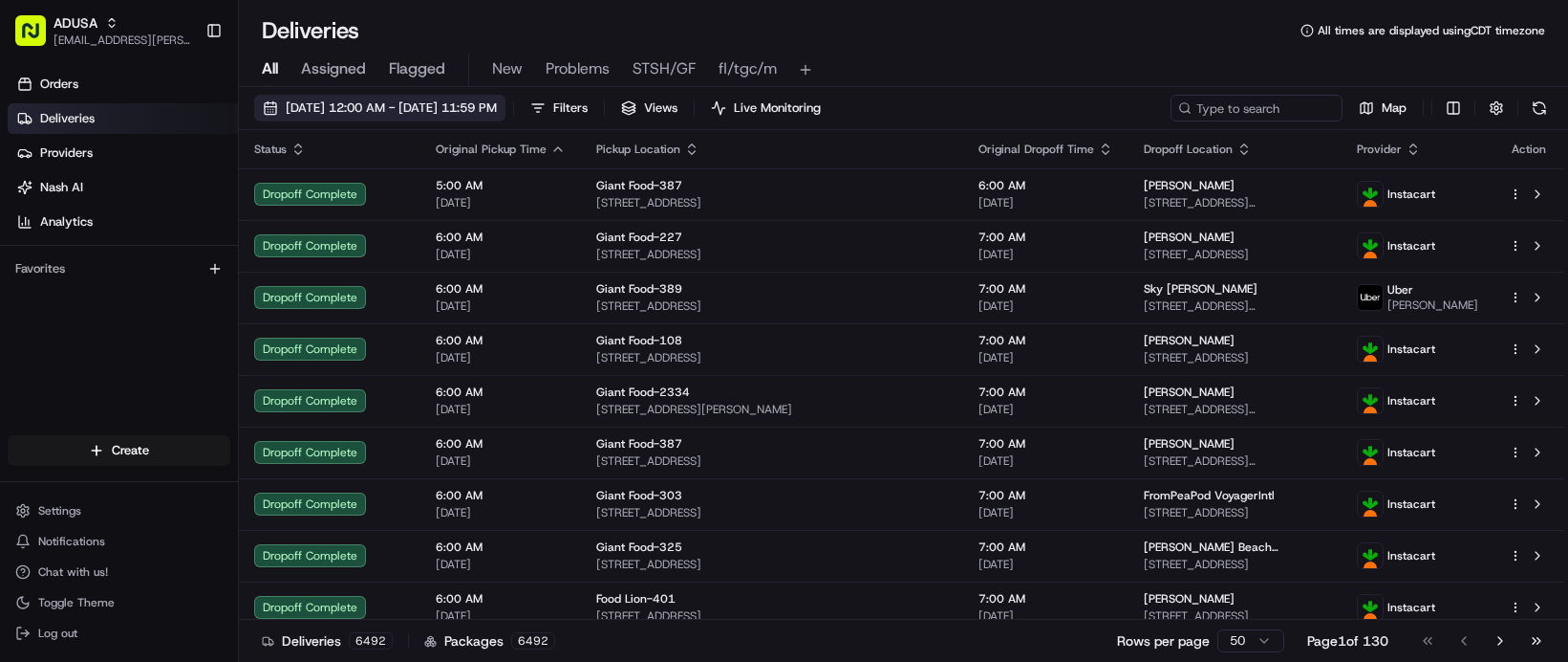
click at [497, 117] on span "08/23/2025 12:00 AM - 08/23/2025 11:59 PM" at bounding box center [391, 108] width 211 height 17
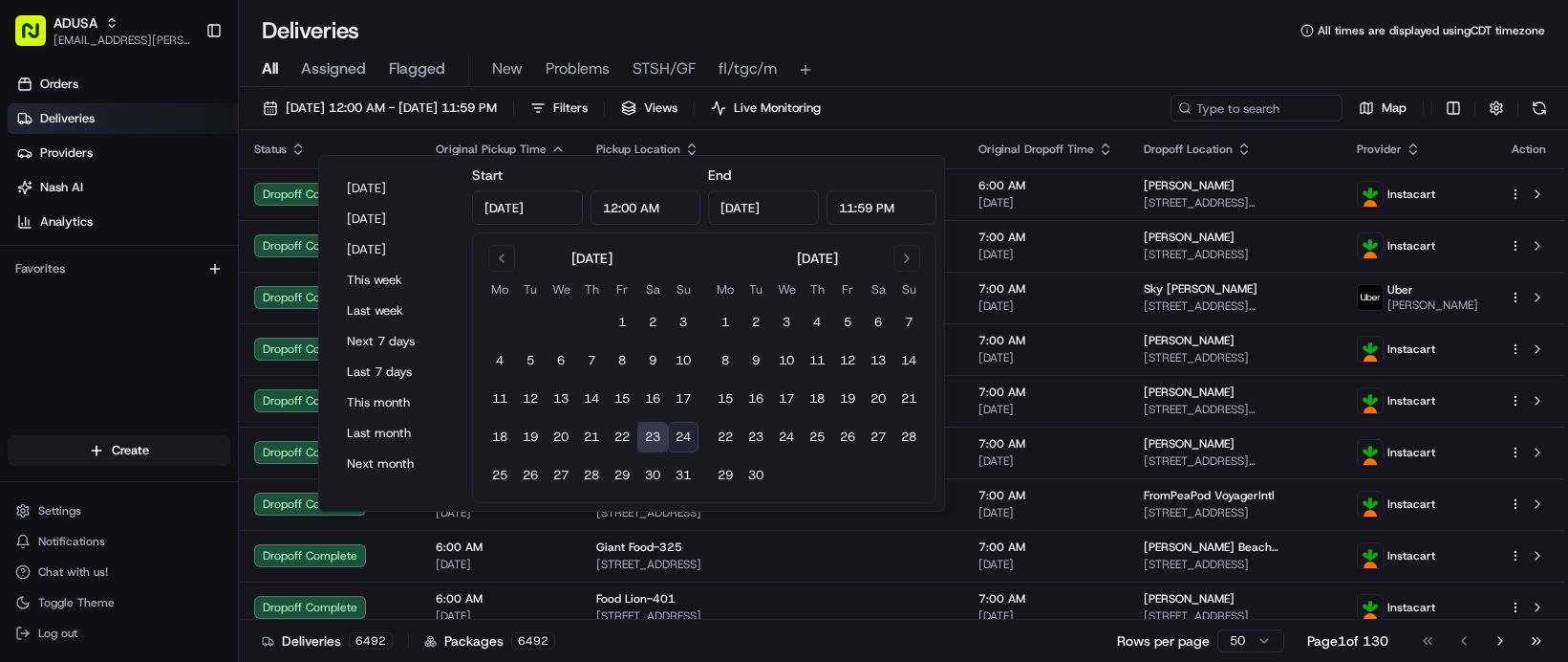
click at [698, 453] on button "24" at bounding box center [683, 437] width 31 height 31
type input "Aug 24, 2025"
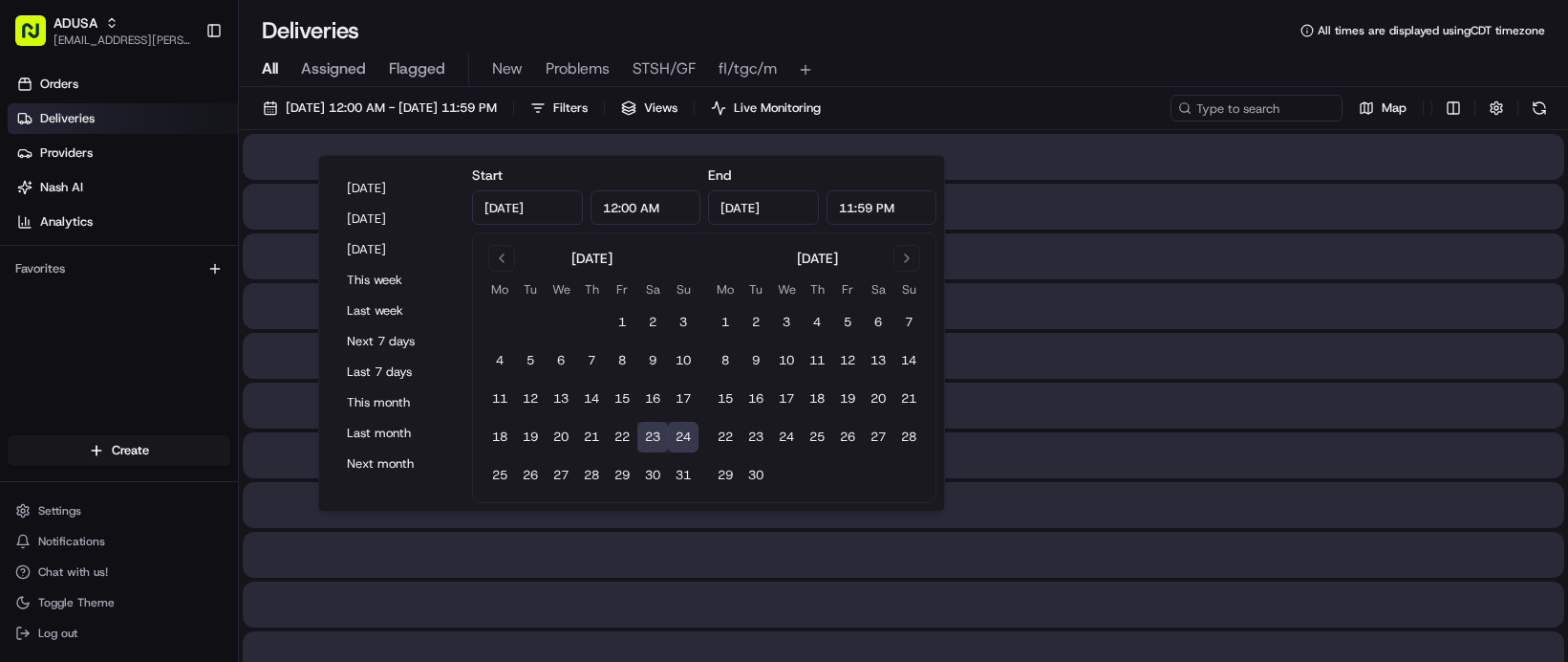
click at [698, 453] on button "24" at bounding box center [683, 437] width 31 height 31
type input "Aug 24, 2025"
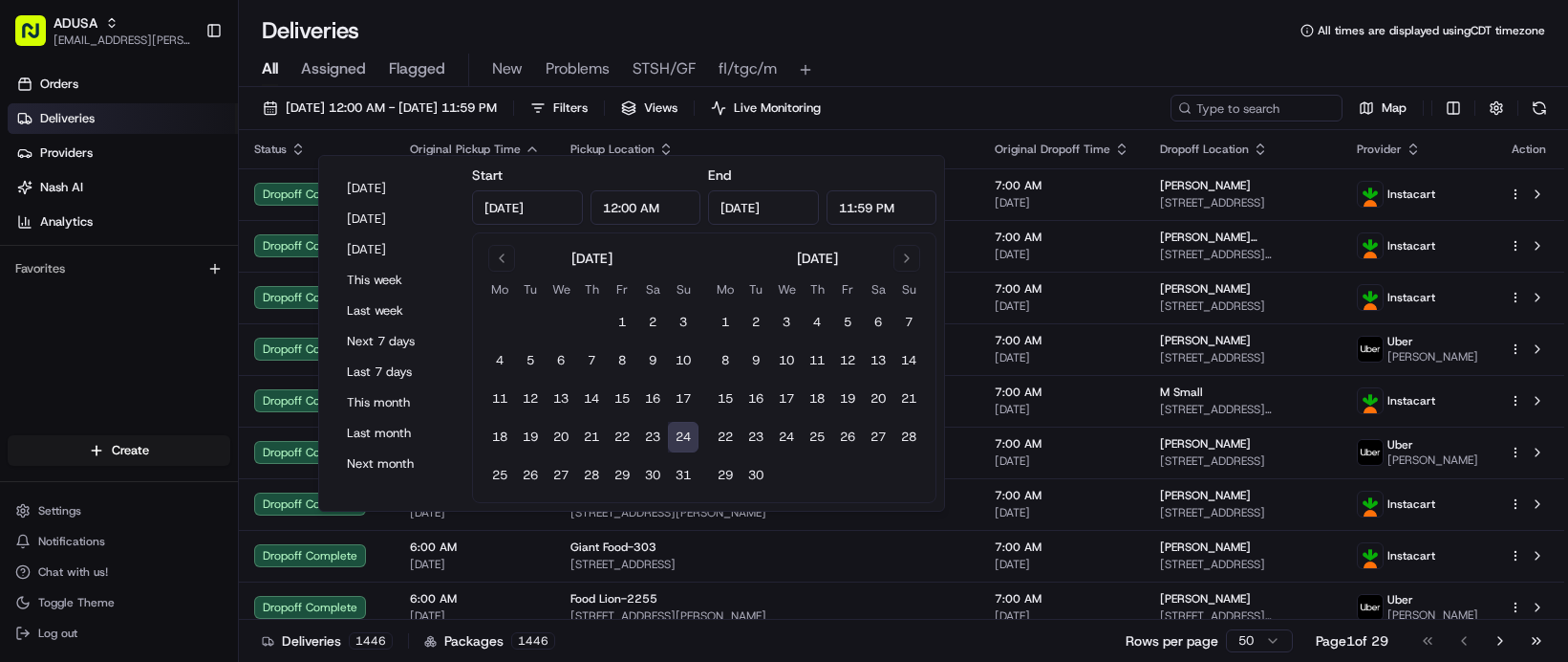
click at [1138, 46] on div "Deliveries All times are displayed using CDT timezone" at bounding box center [904, 31] width 1329 height 31
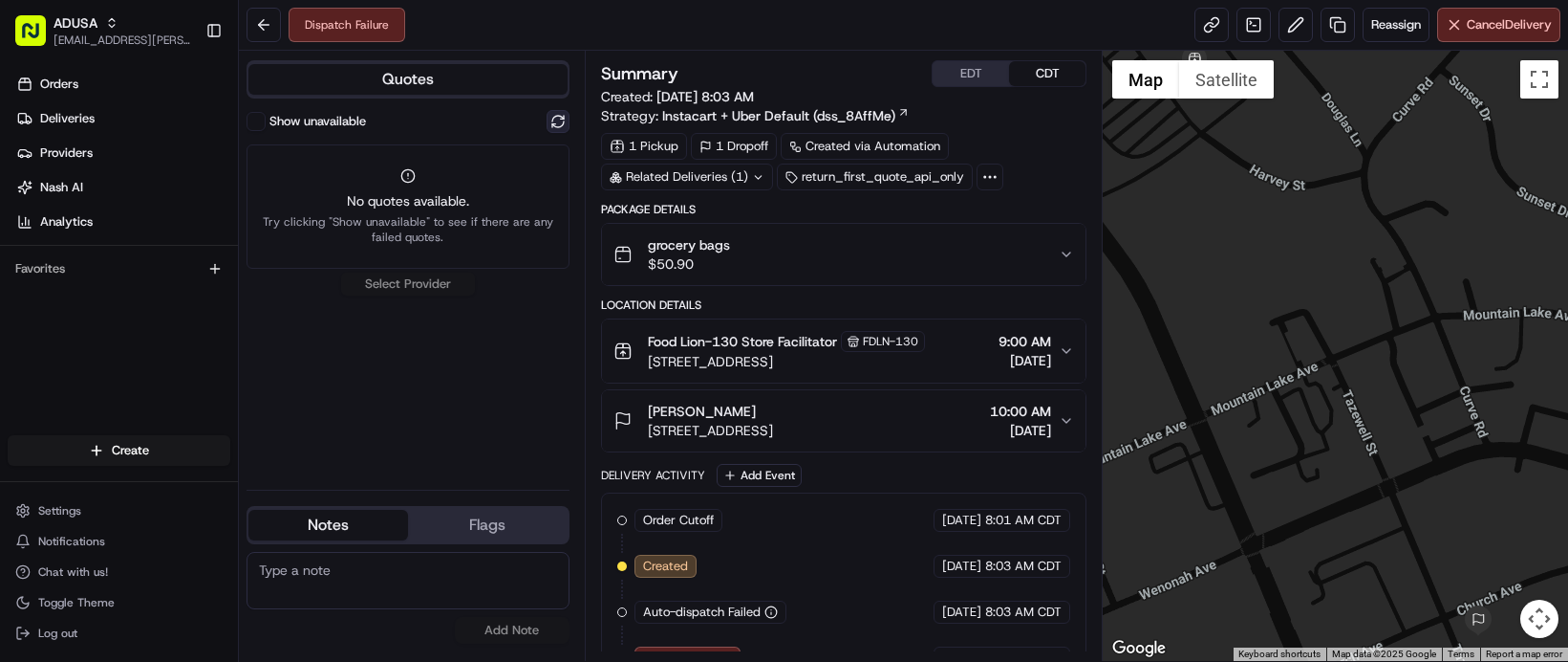
click at [569, 133] on button at bounding box center [558, 122] width 23 height 23
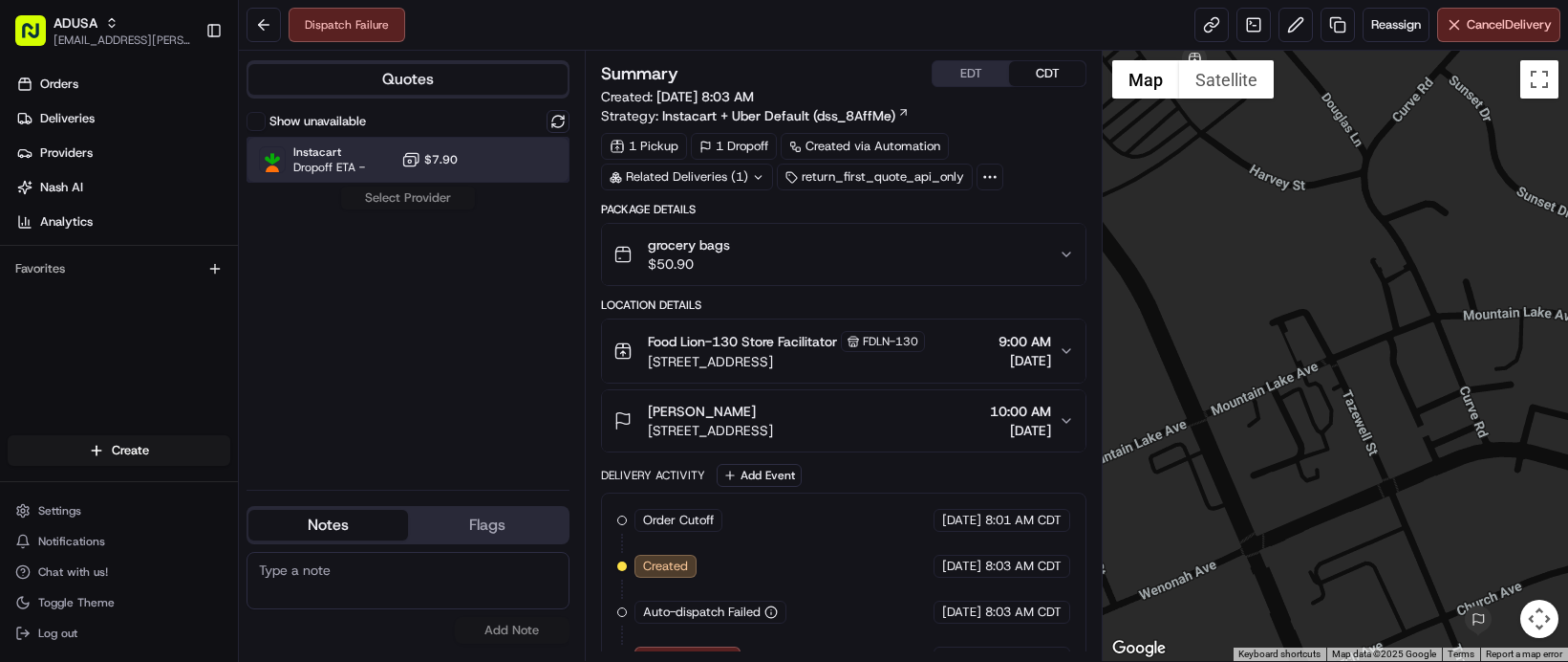
click at [504, 182] on div "Instacart Dropoff ETA - $7.90" at bounding box center [408, 160] width 323 height 46
click at [475, 209] on button "Assign Provider" at bounding box center [408, 198] width 136 height 23
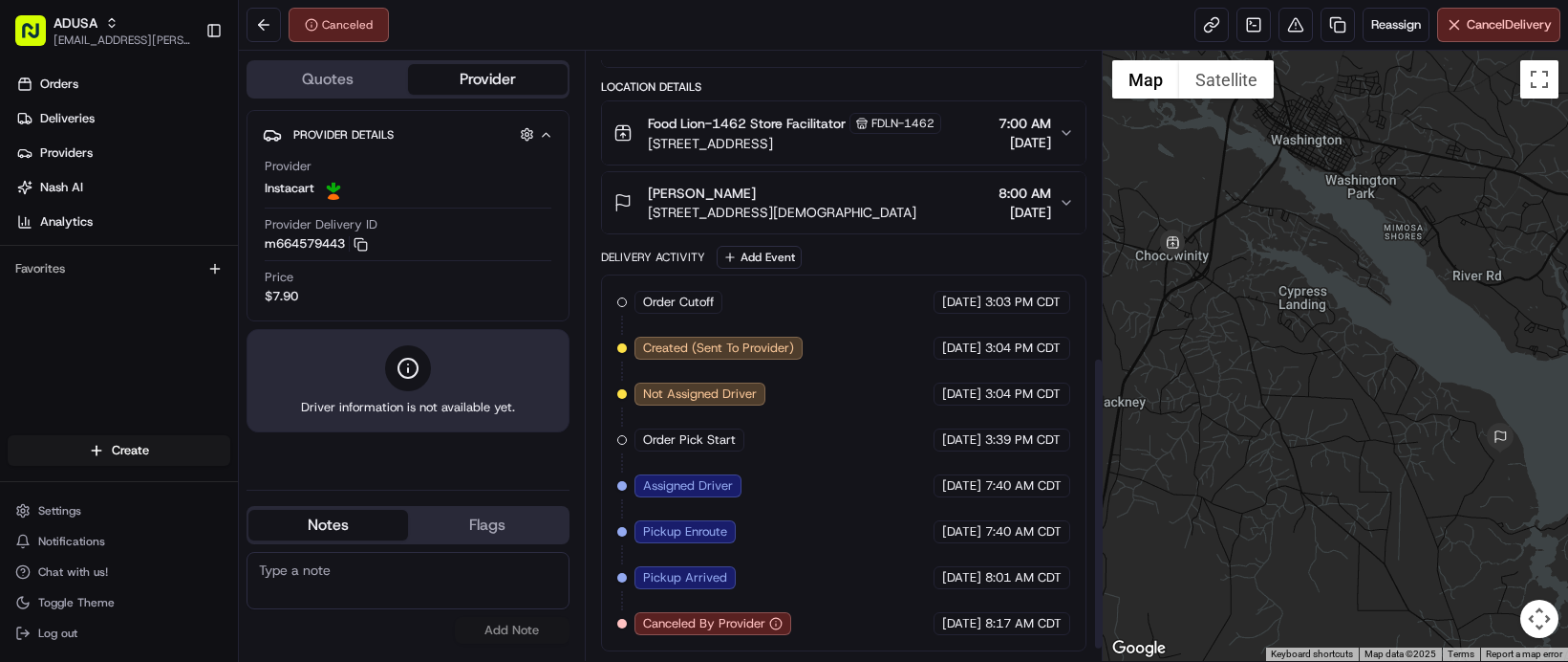
scroll to position [649, 0]
click at [367, 252] on icon "button" at bounding box center [361, 244] width 14 height 14
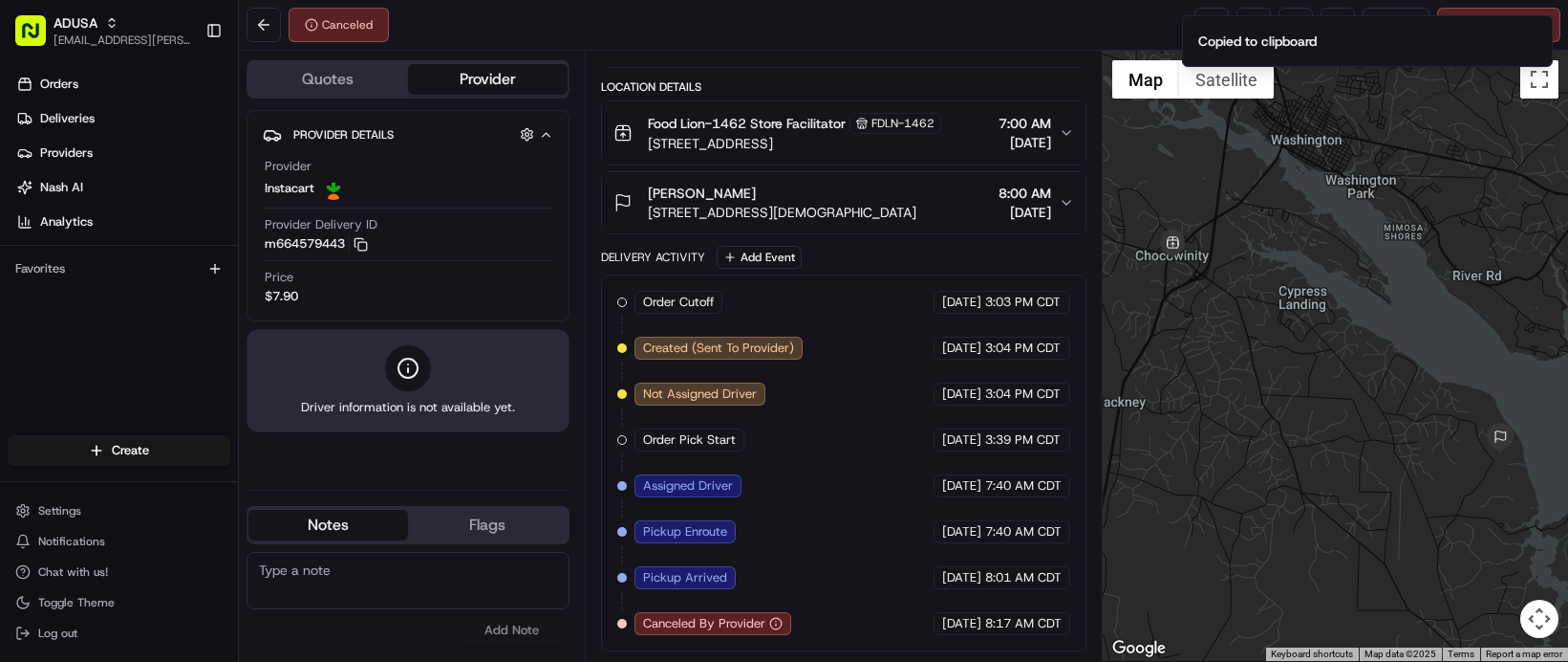
click at [447, 643] on div "No results found Add Note" at bounding box center [408, 597] width 323 height 92
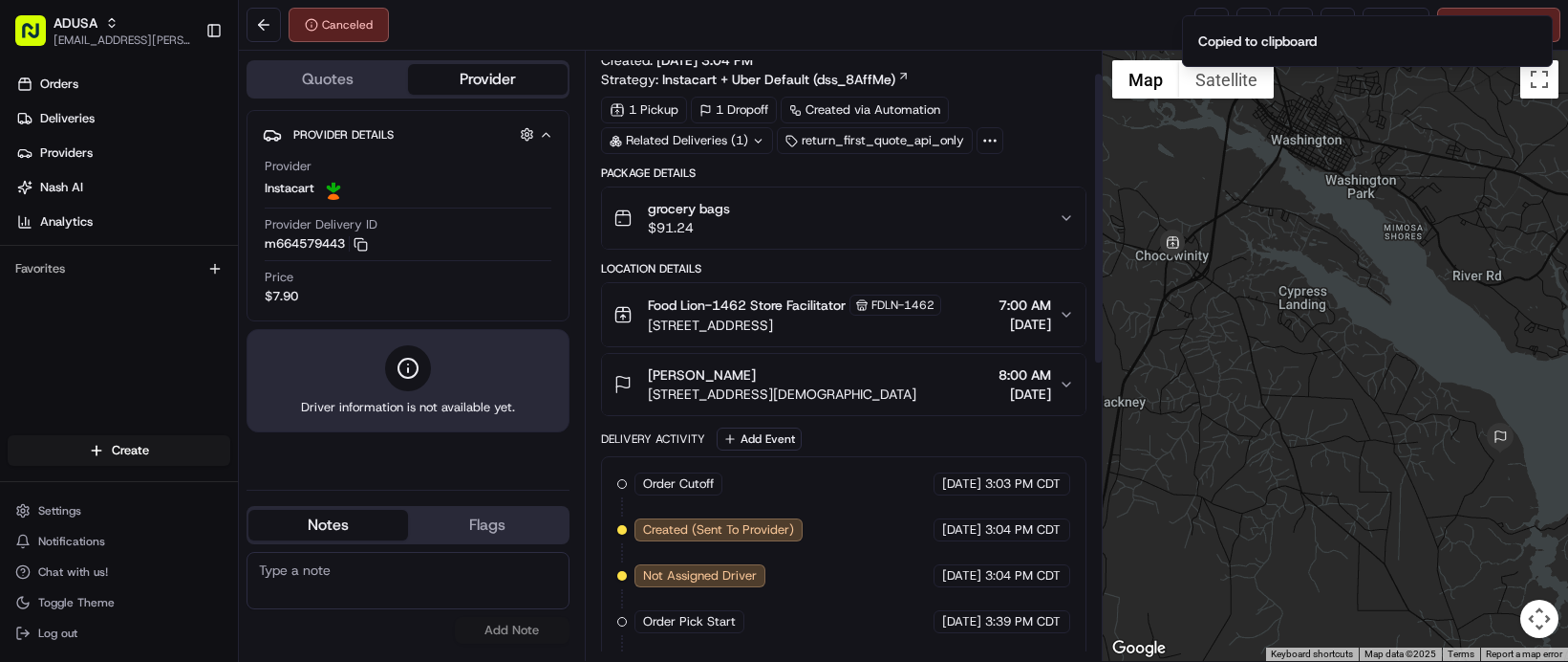
scroll to position [0, 0]
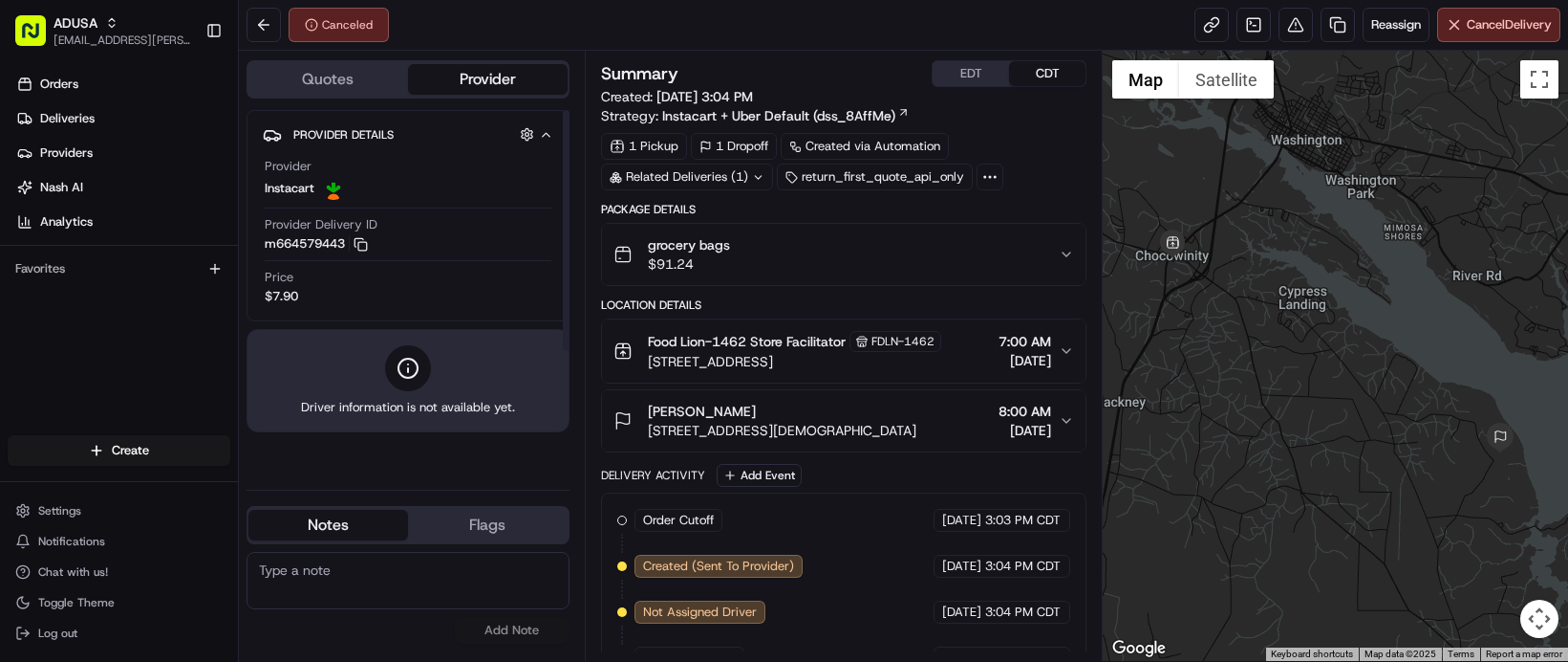
click at [368, 585] on textarea at bounding box center [408, 580] width 323 height 57
type textarea "NWTN Cancel per CRM"
click at [549, 639] on button "Add Note" at bounding box center [512, 630] width 115 height 27
